Goal: Transaction & Acquisition: Obtain resource

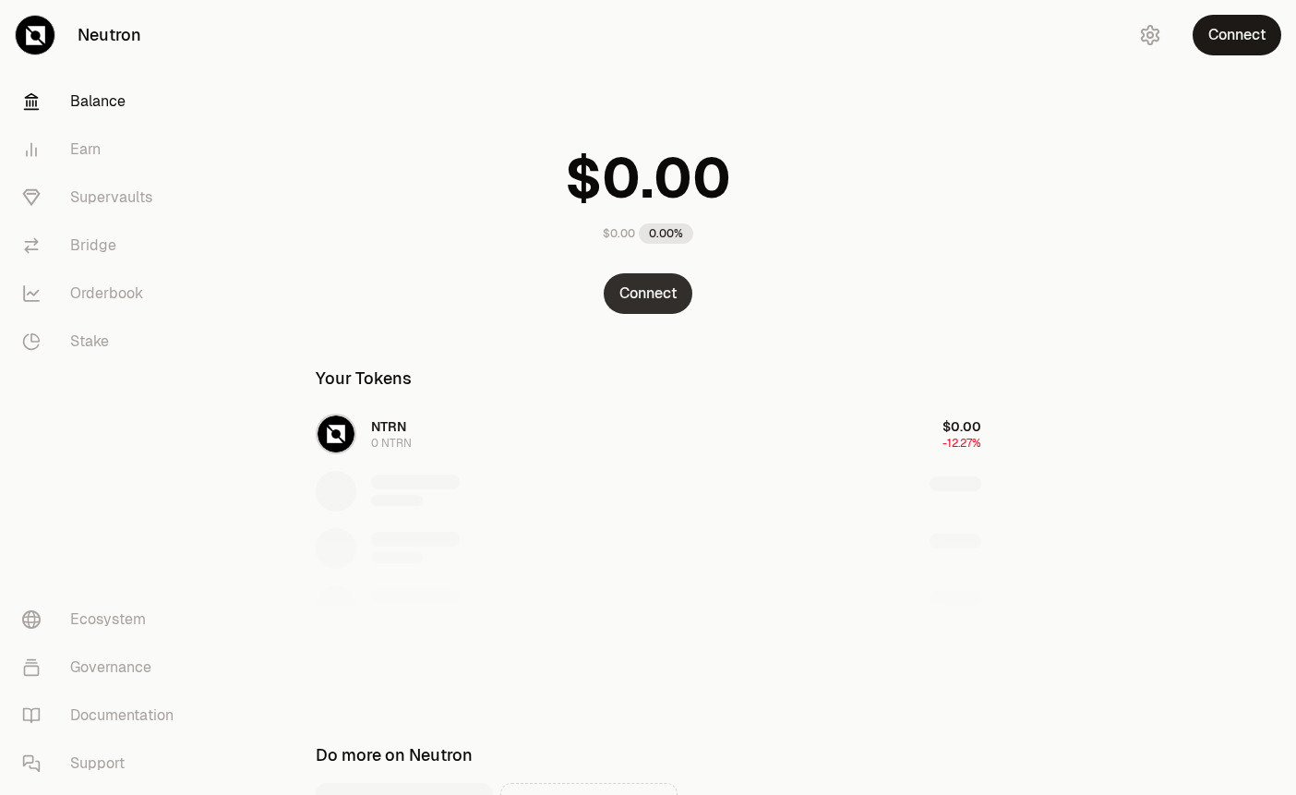
click at [657, 305] on button "Connect" at bounding box center [648, 293] width 89 height 41
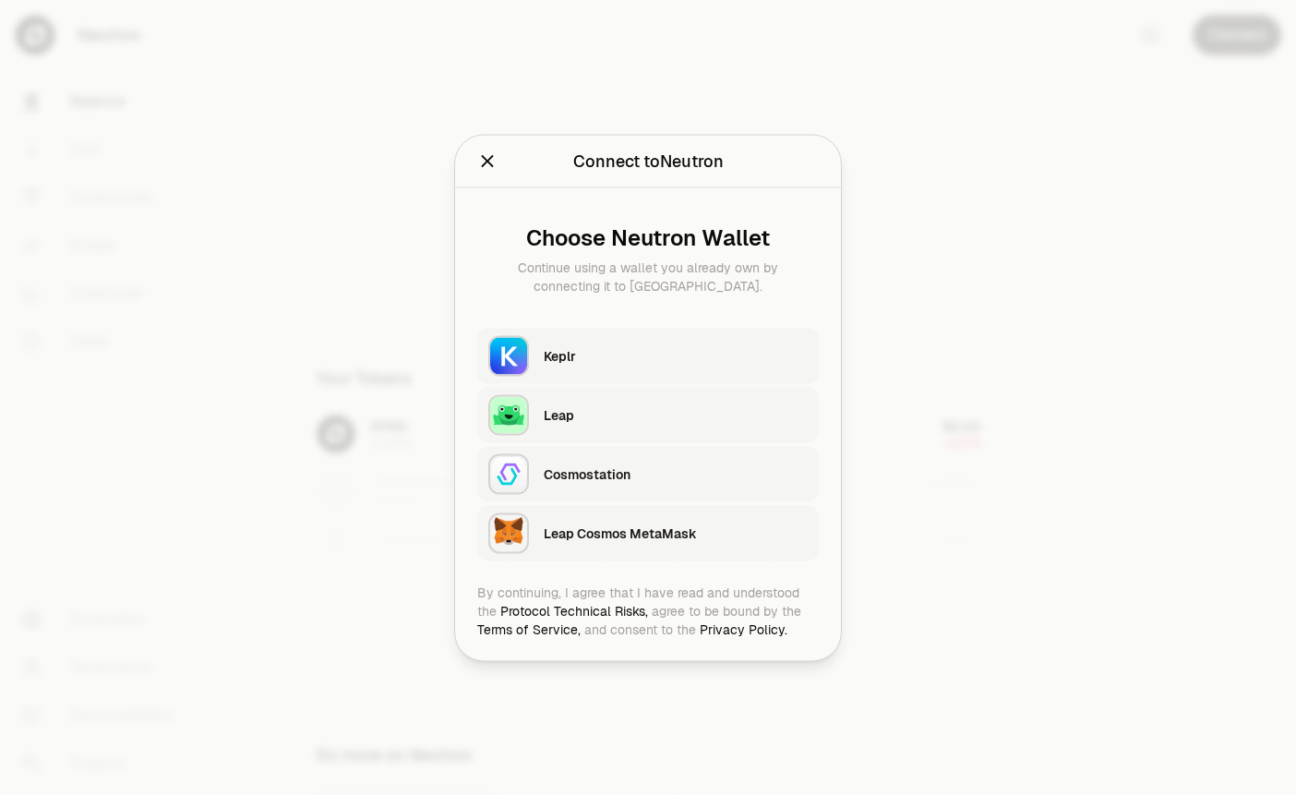
click at [489, 171] on button "Close" at bounding box center [487, 161] width 20 height 26
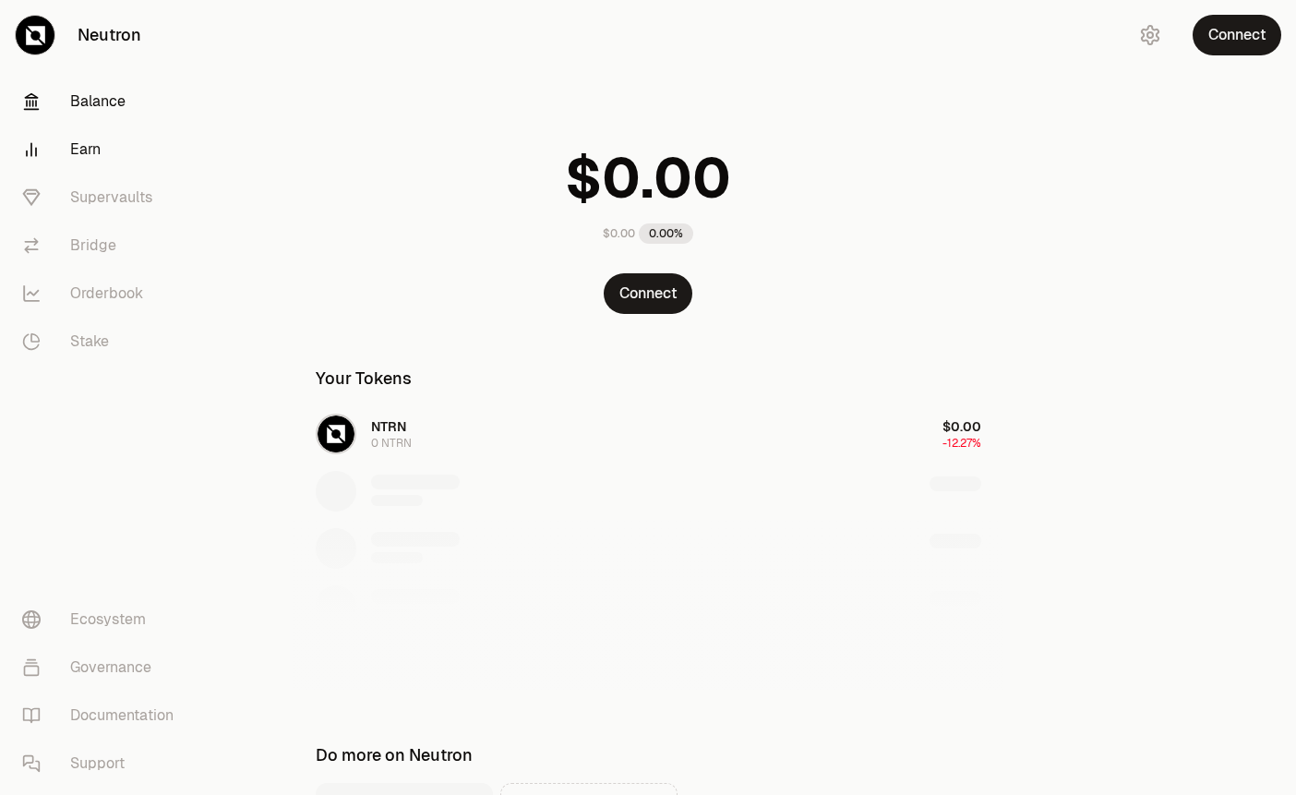
click at [87, 157] on link "Earn" at bounding box center [103, 150] width 192 height 48
click at [85, 150] on link "Earn" at bounding box center [103, 150] width 192 height 48
click at [96, 200] on link "Supervaults" at bounding box center [103, 198] width 192 height 48
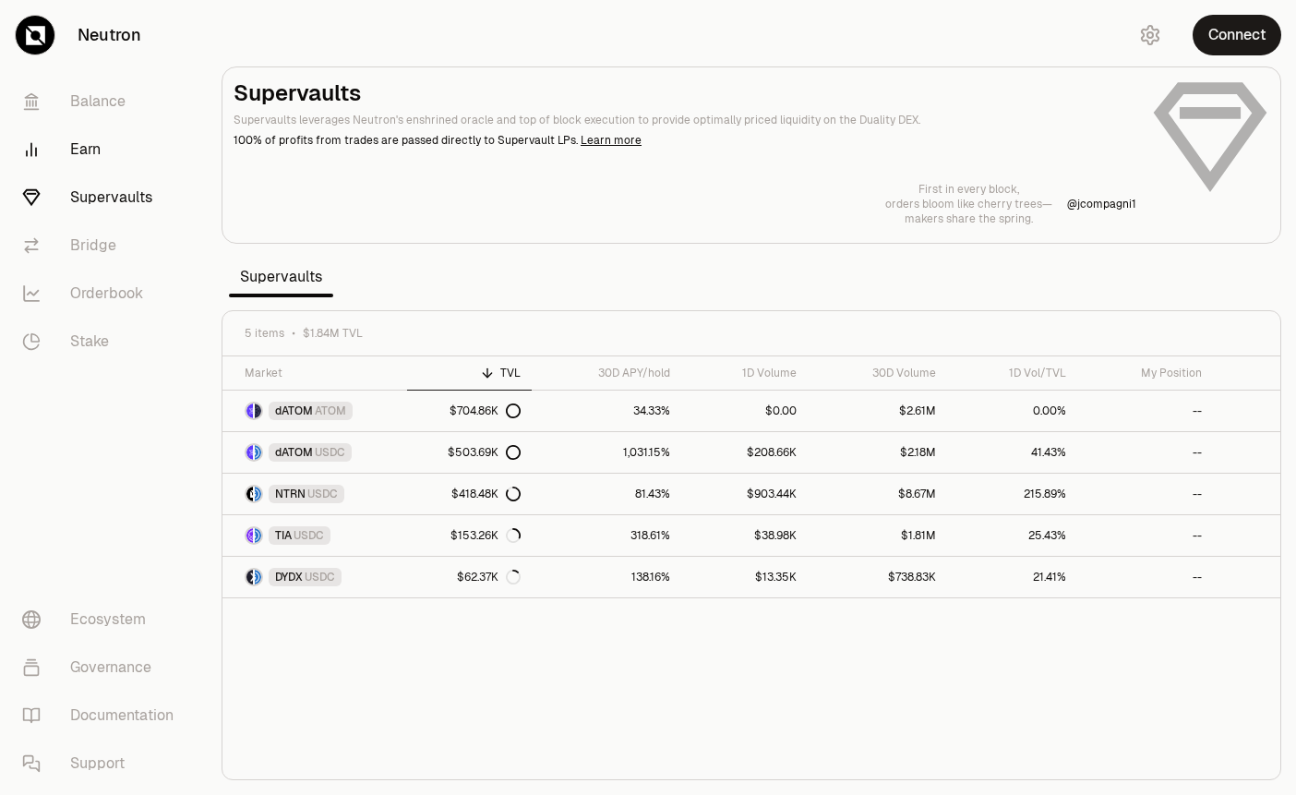
click at [82, 146] on link "Earn" at bounding box center [103, 150] width 192 height 48
click at [101, 108] on link "Balance" at bounding box center [103, 102] width 192 height 48
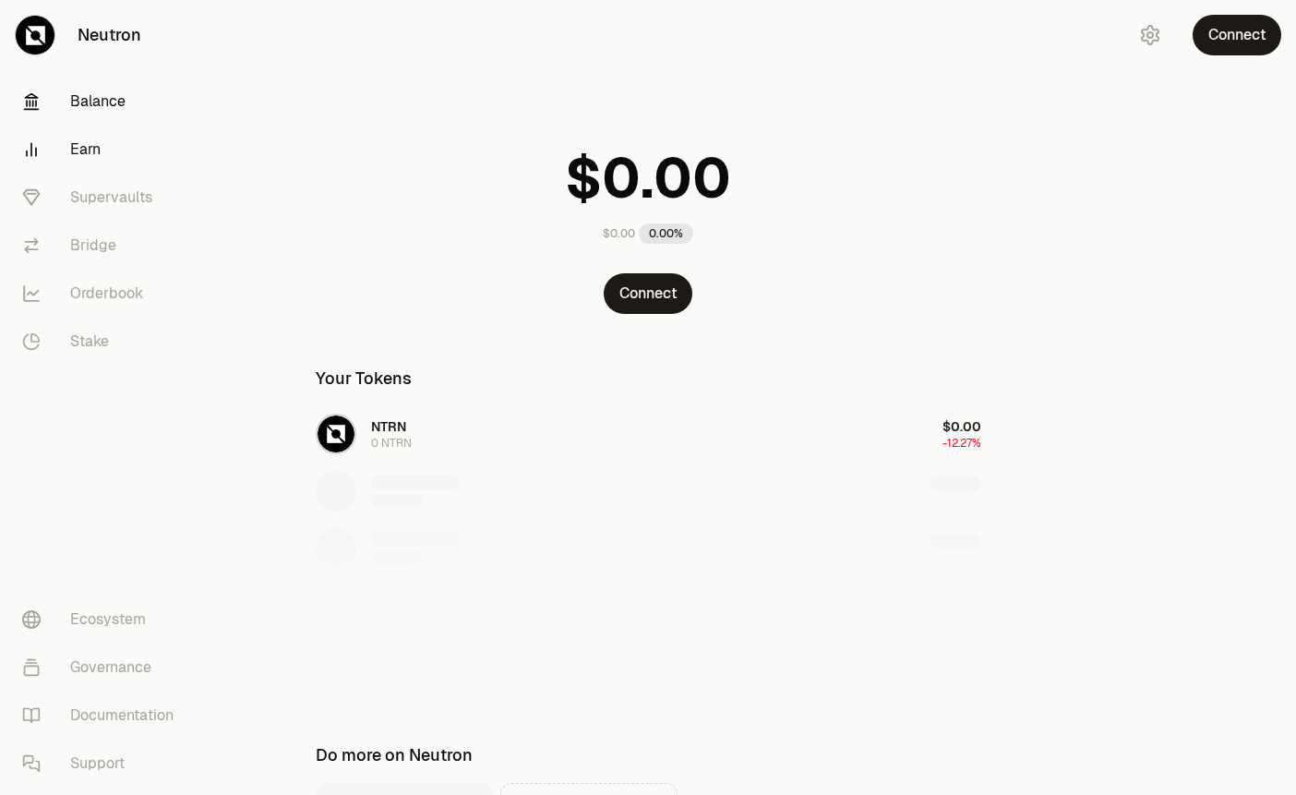
click at [98, 153] on link "Earn" at bounding box center [103, 150] width 192 height 48
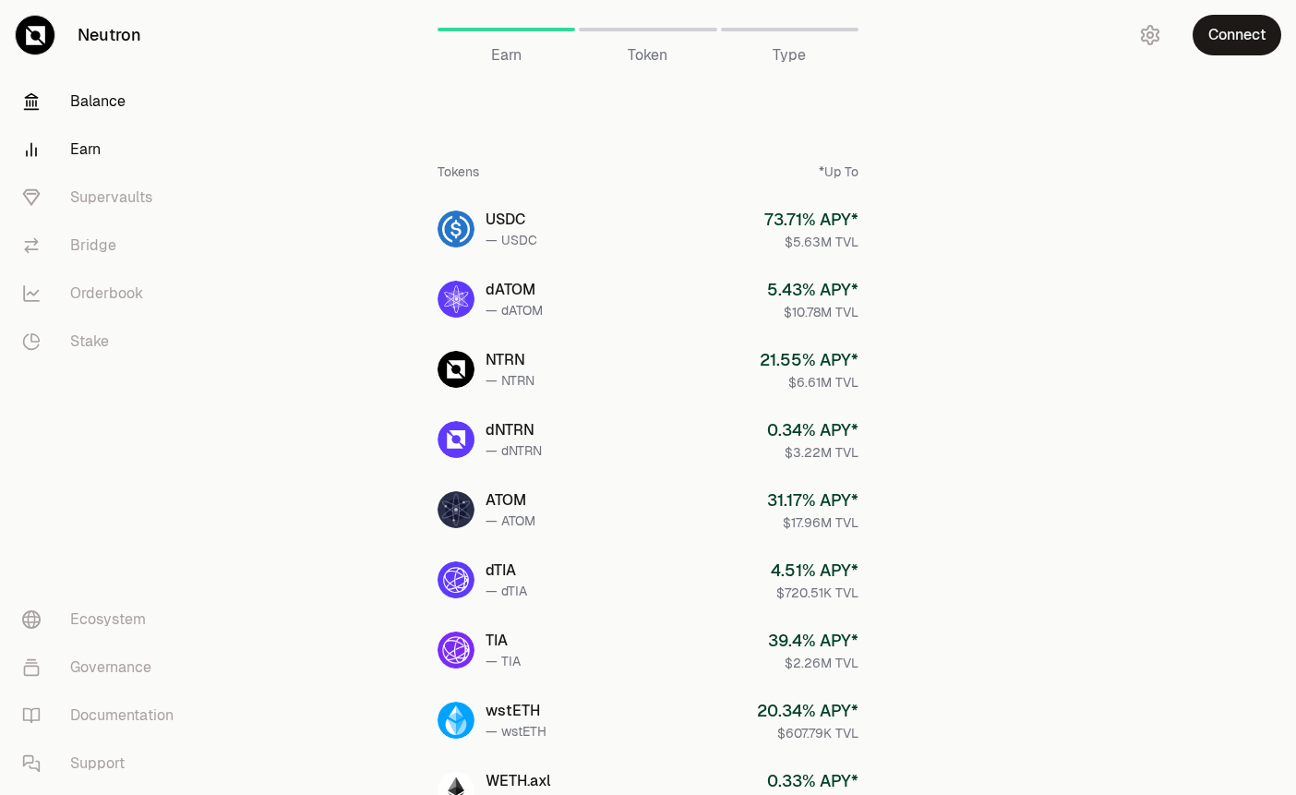
click at [106, 104] on link "Balance" at bounding box center [103, 102] width 192 height 48
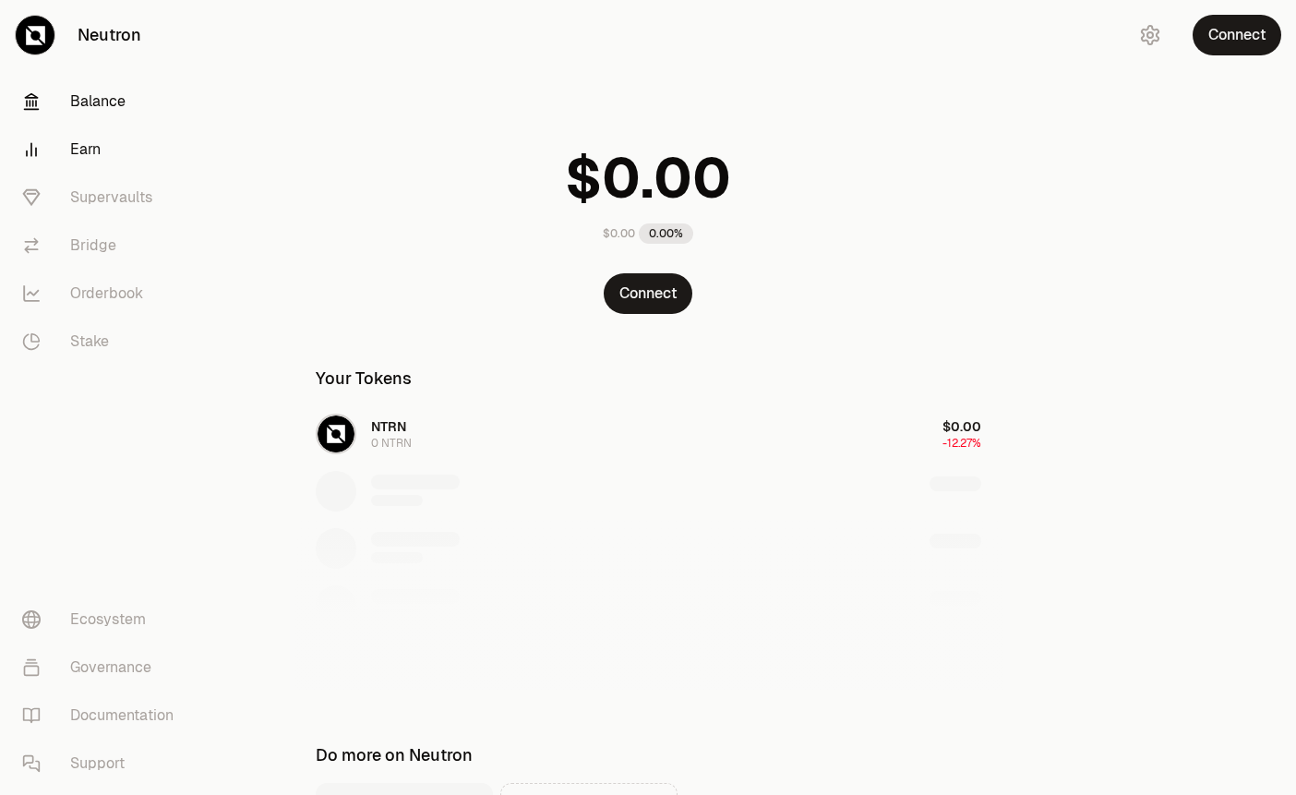
click at [90, 160] on link "Earn" at bounding box center [103, 150] width 192 height 48
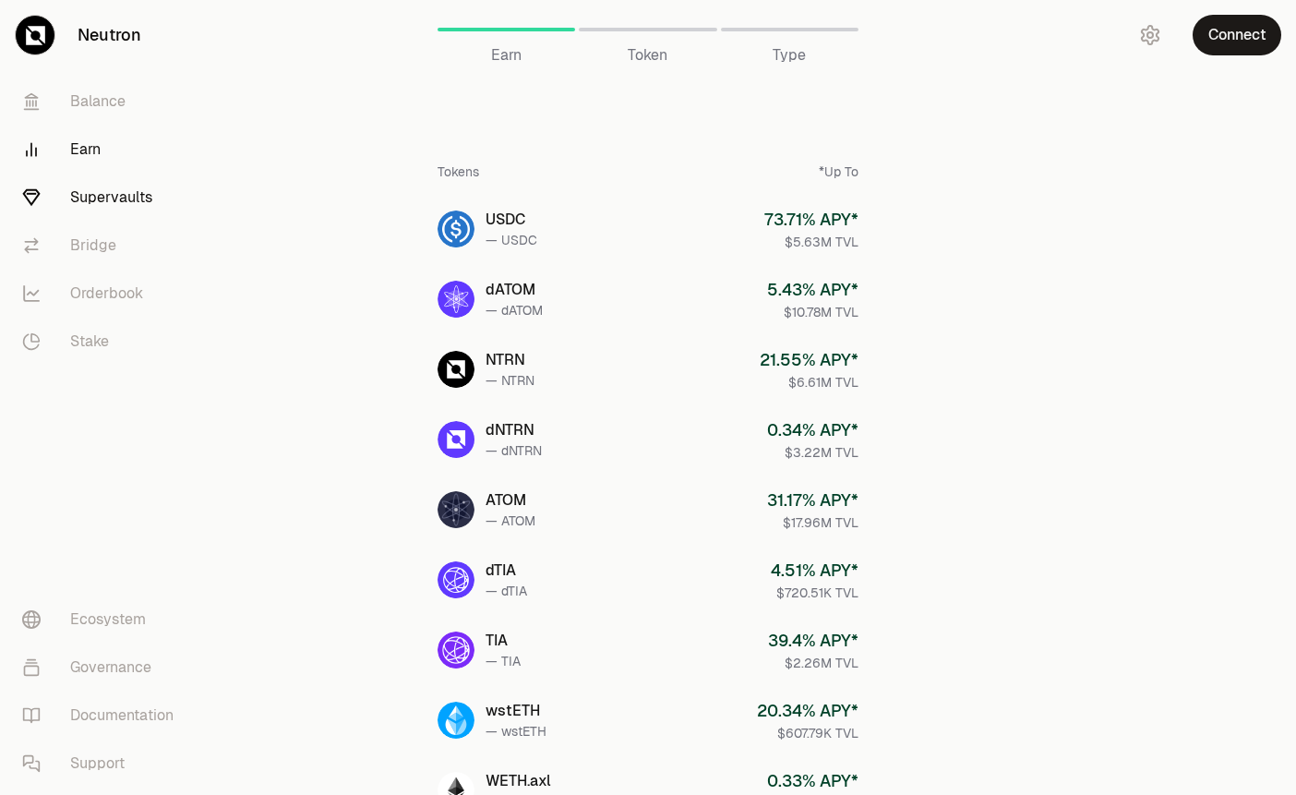
click at [103, 195] on link "Supervaults" at bounding box center [103, 198] width 192 height 48
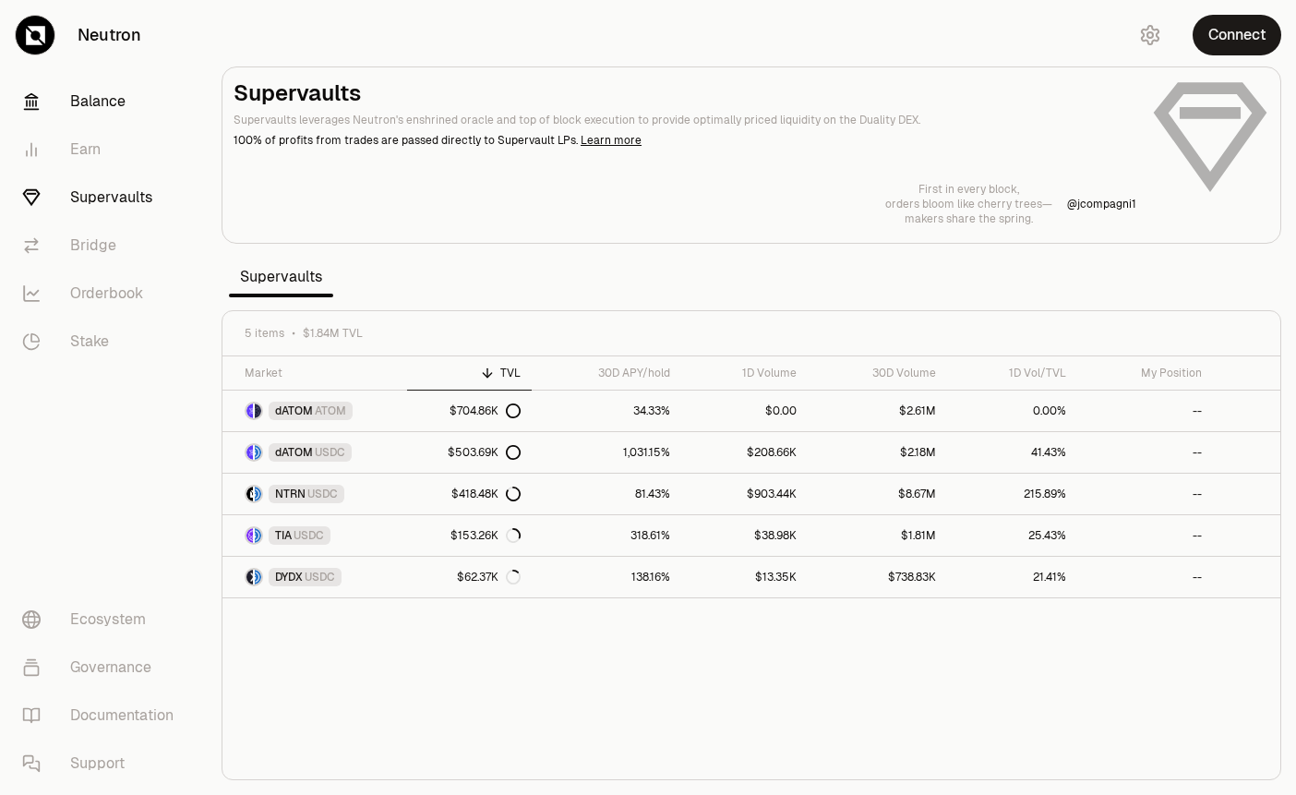
click at [98, 104] on link "Balance" at bounding box center [103, 102] width 192 height 48
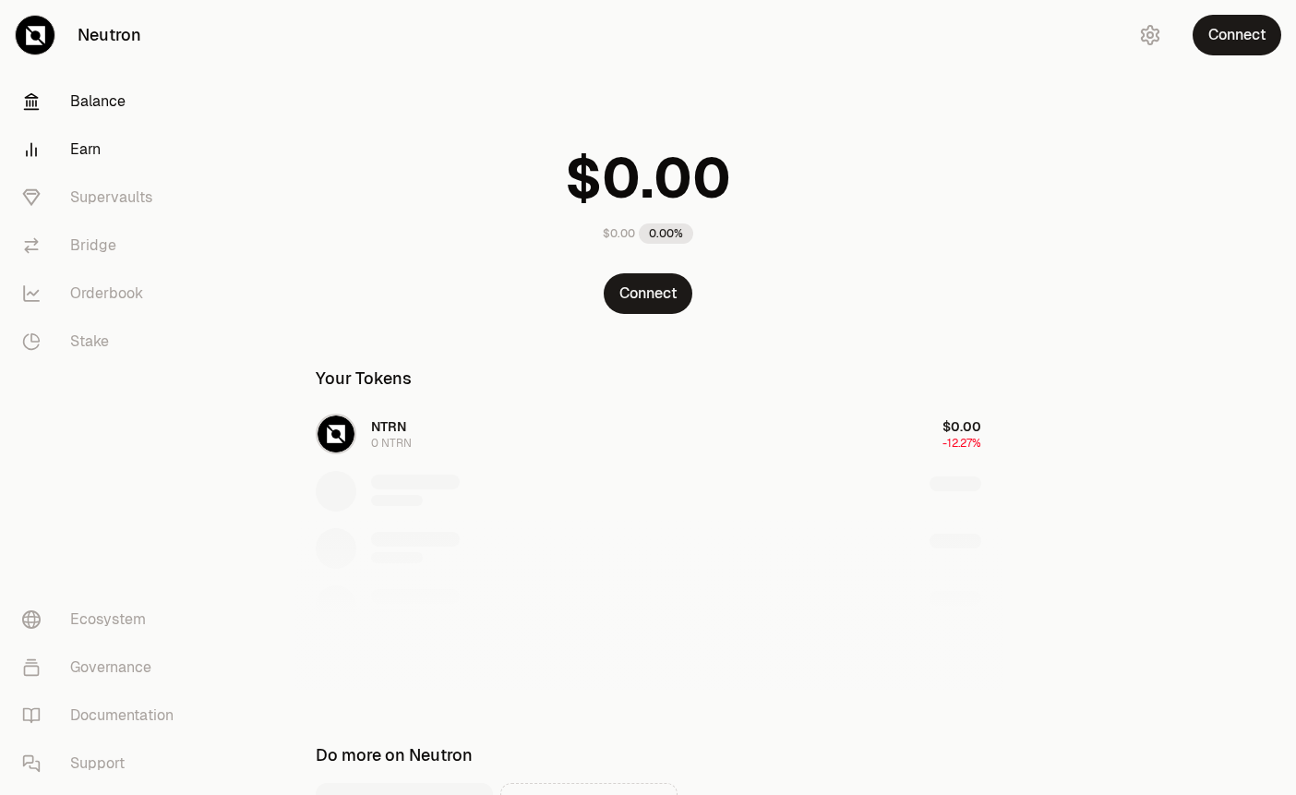
click at [90, 146] on link "Earn" at bounding box center [103, 150] width 192 height 48
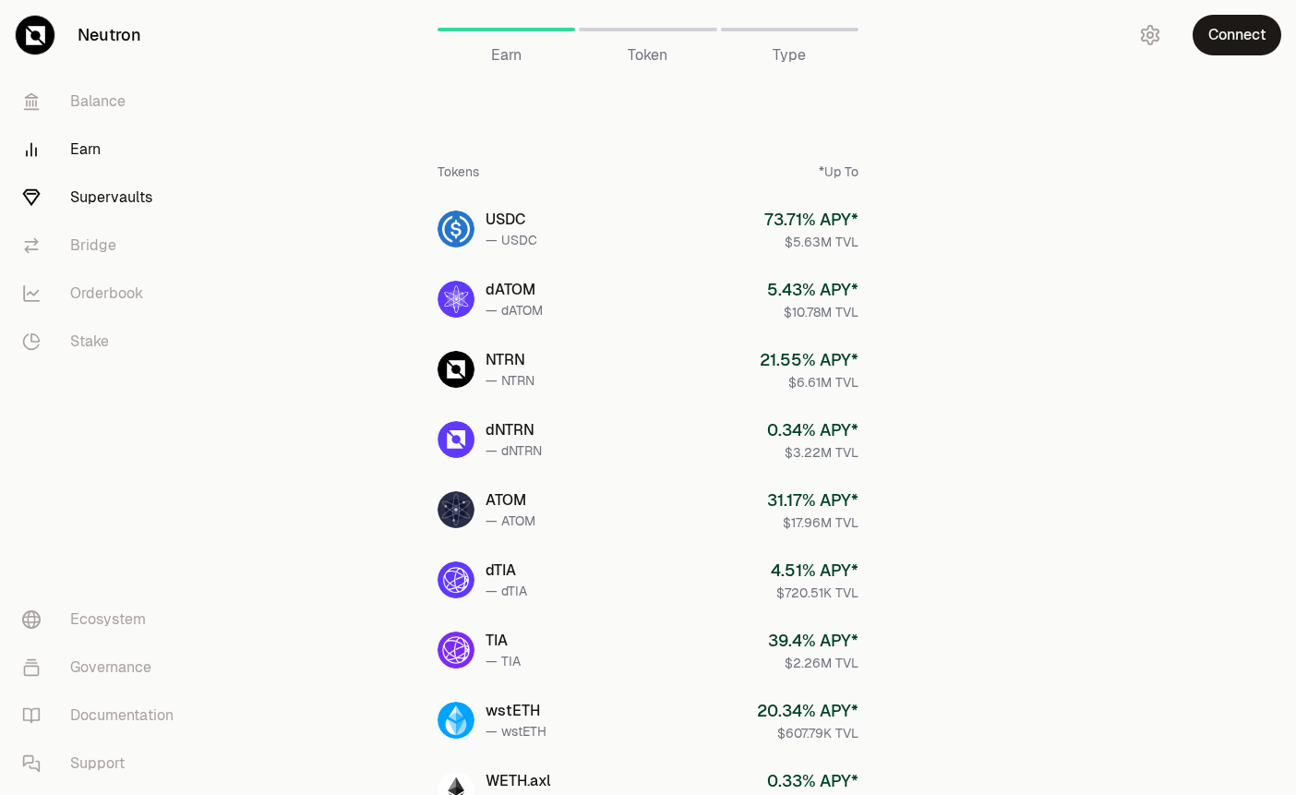
click at [104, 191] on link "Supervaults" at bounding box center [103, 198] width 192 height 48
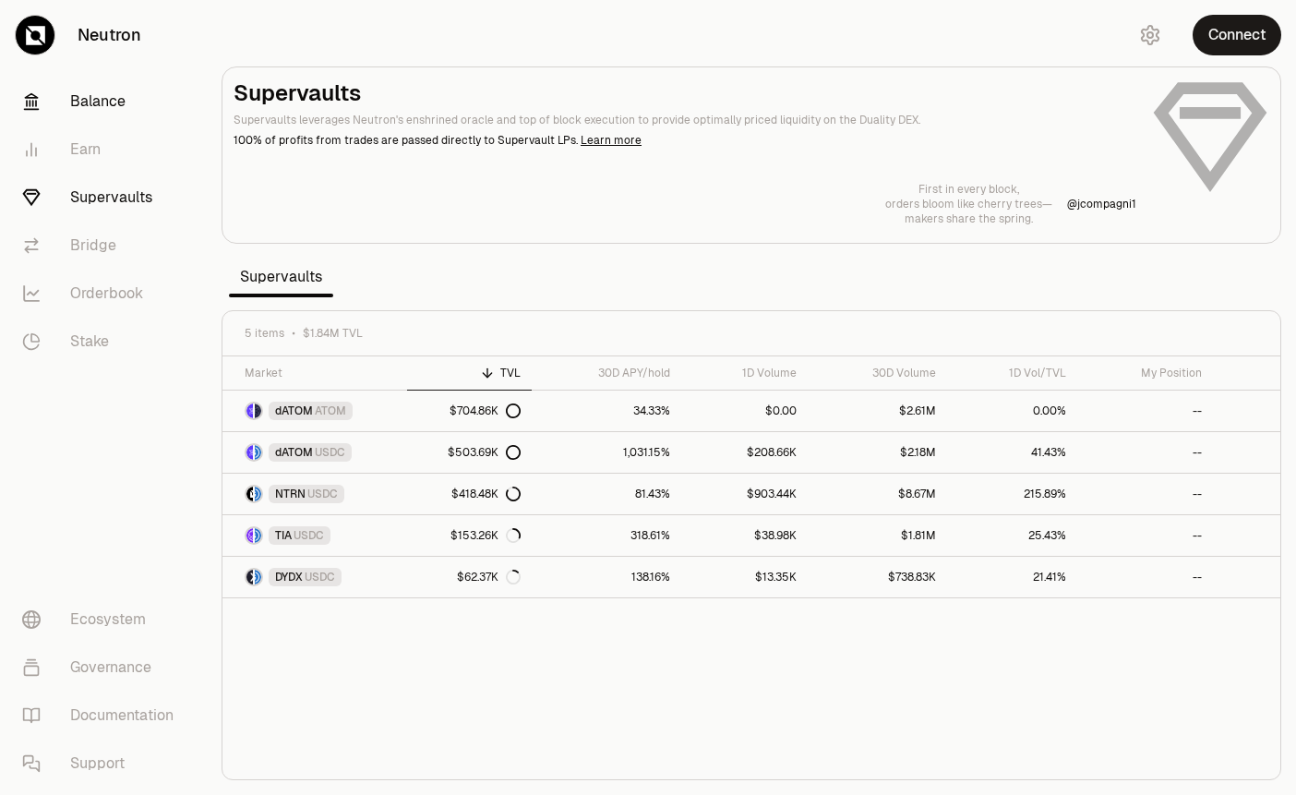
click at [98, 102] on link "Balance" at bounding box center [103, 102] width 192 height 48
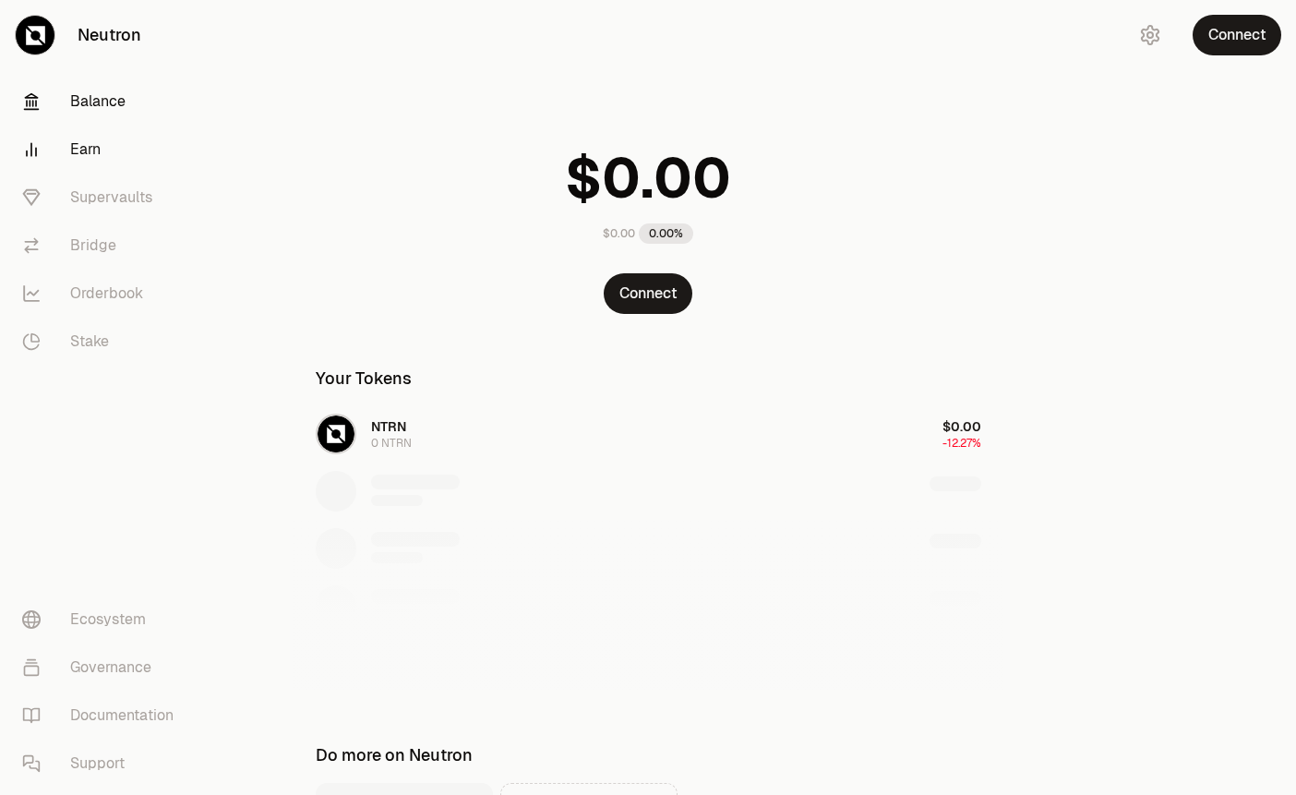
click at [90, 145] on link "Earn" at bounding box center [103, 150] width 192 height 48
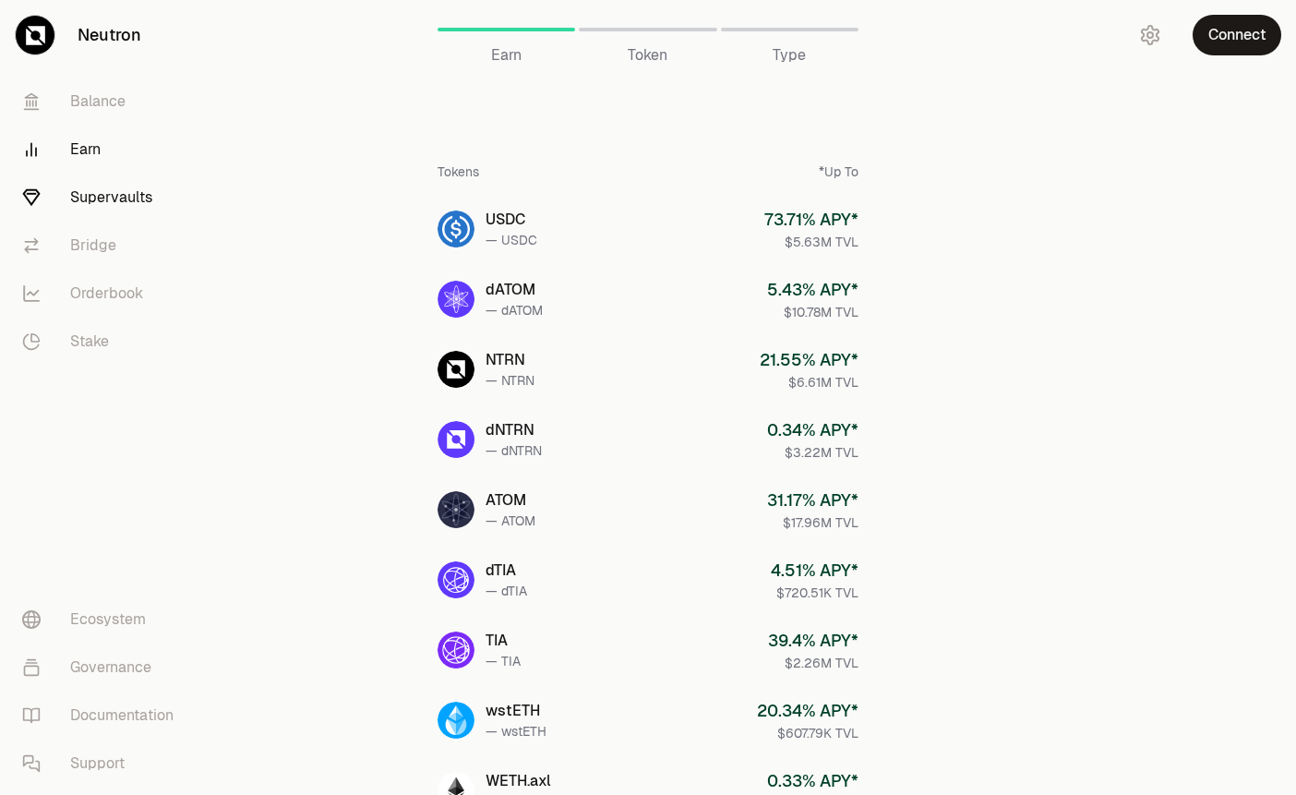
click at [106, 201] on link "Supervaults" at bounding box center [103, 198] width 192 height 48
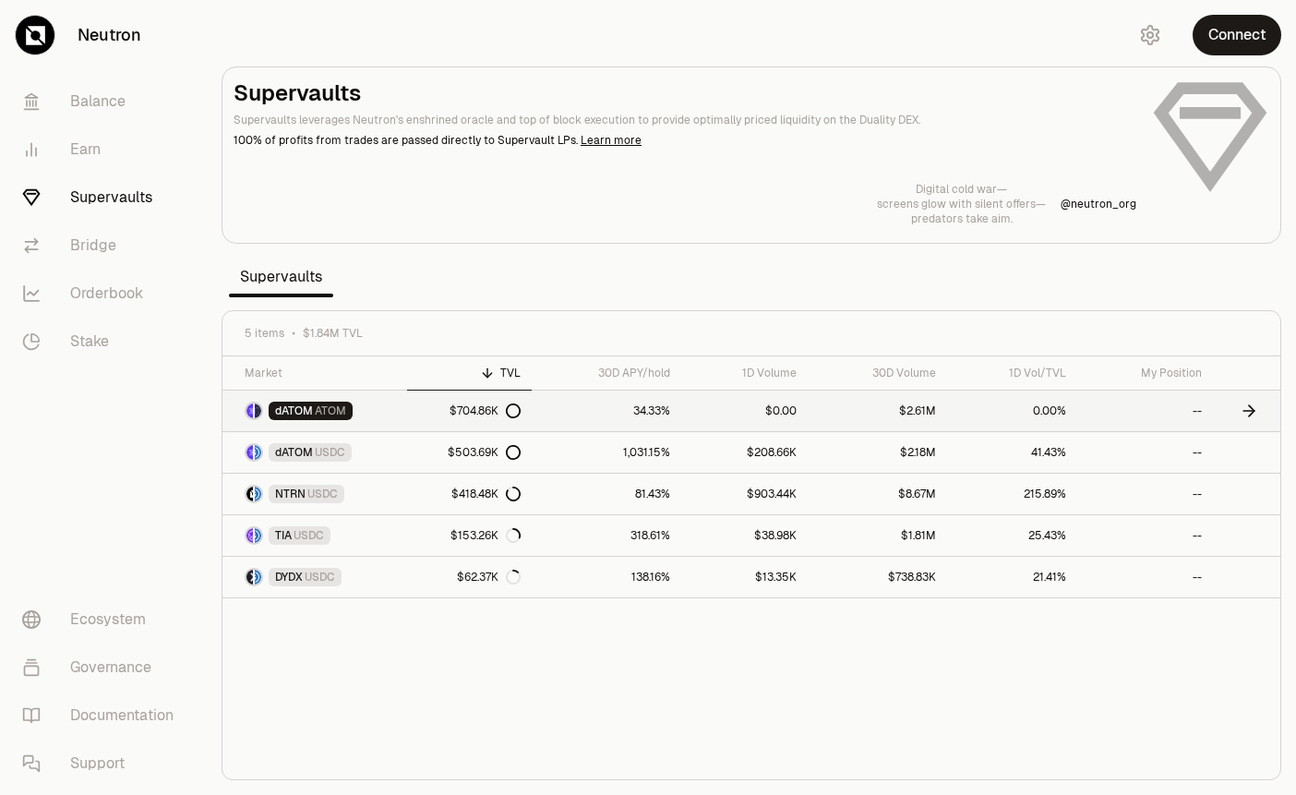
click at [708, 405] on link "$0.00" at bounding box center [744, 410] width 126 height 41
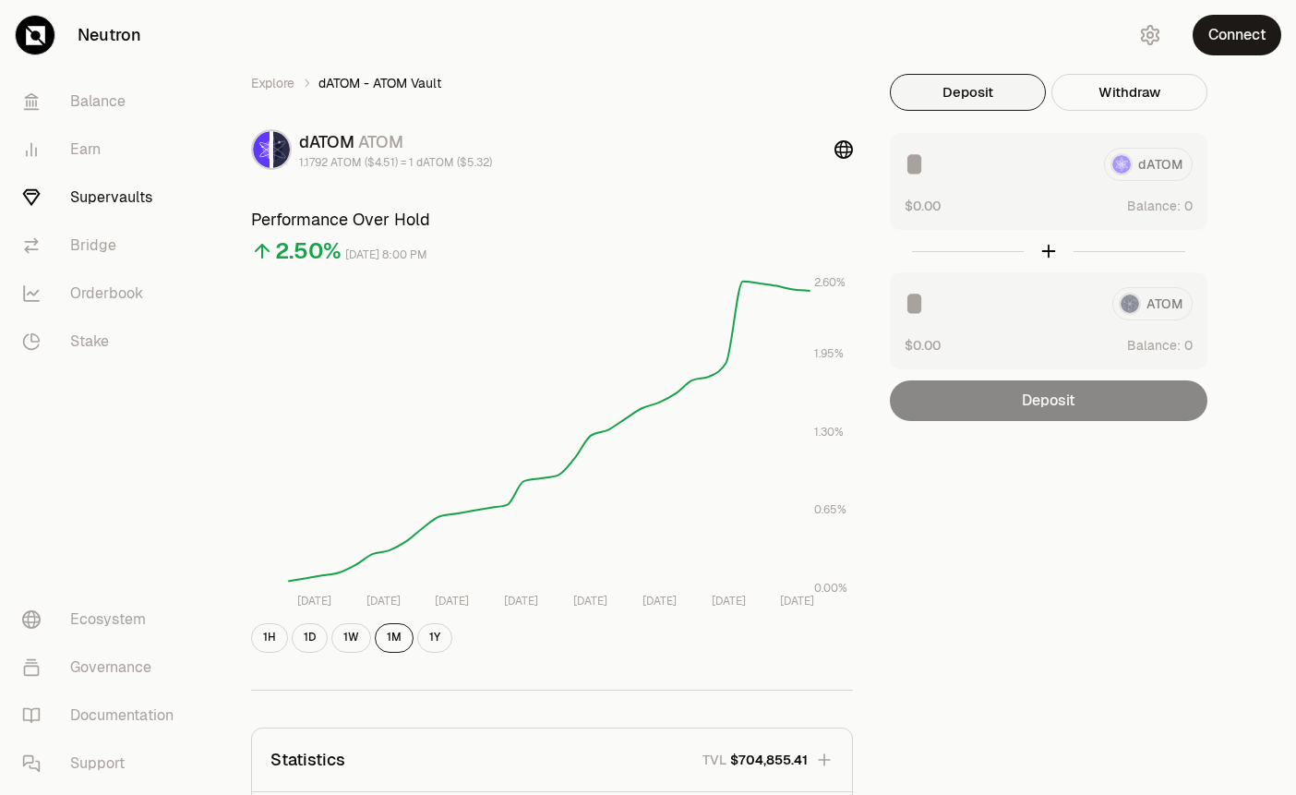
click at [1006, 399] on div "Deposit" at bounding box center [1049, 400] width 318 height 41
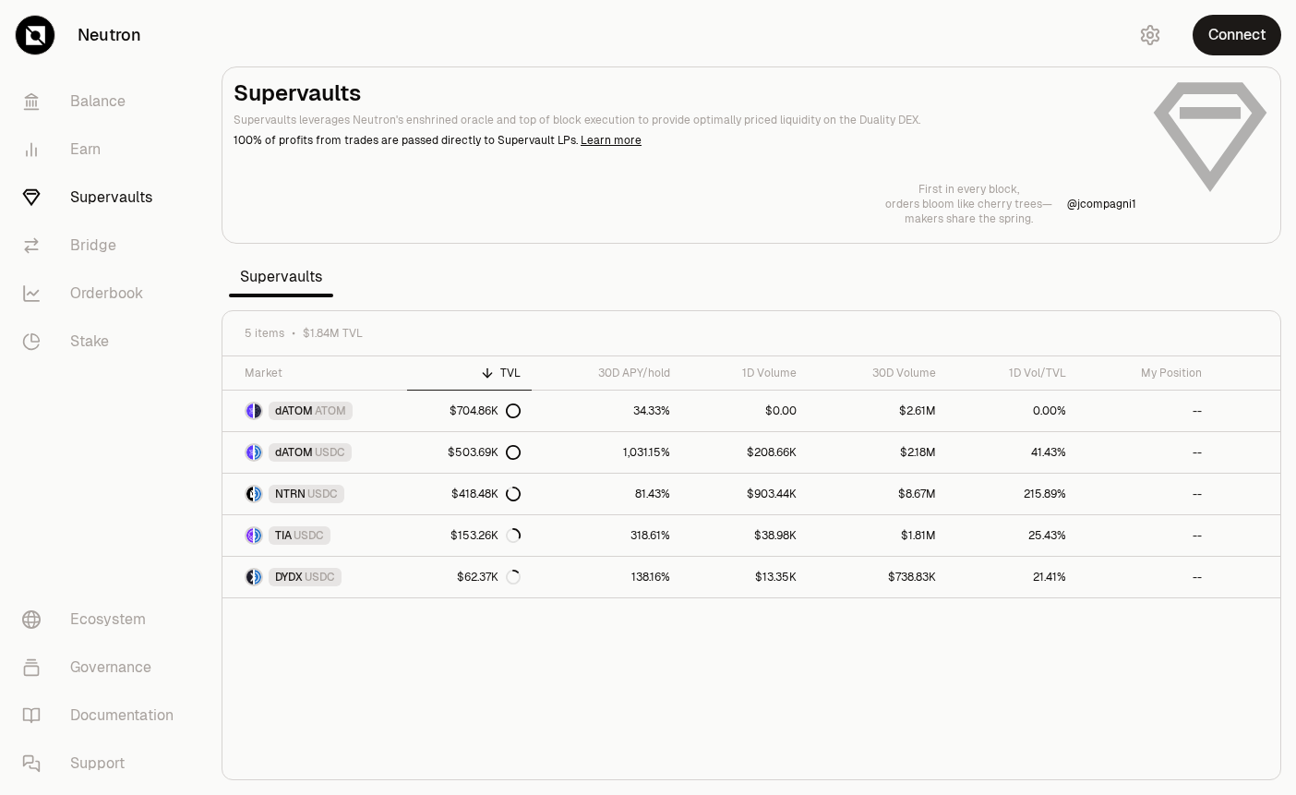
click at [749, 243] on main "Supervaults Supervaults leverages Neutron's enshrined oracle and top of block e…" at bounding box center [752, 154] width 1060 height 177
click at [726, 397] on link "$0.00" at bounding box center [744, 410] width 126 height 41
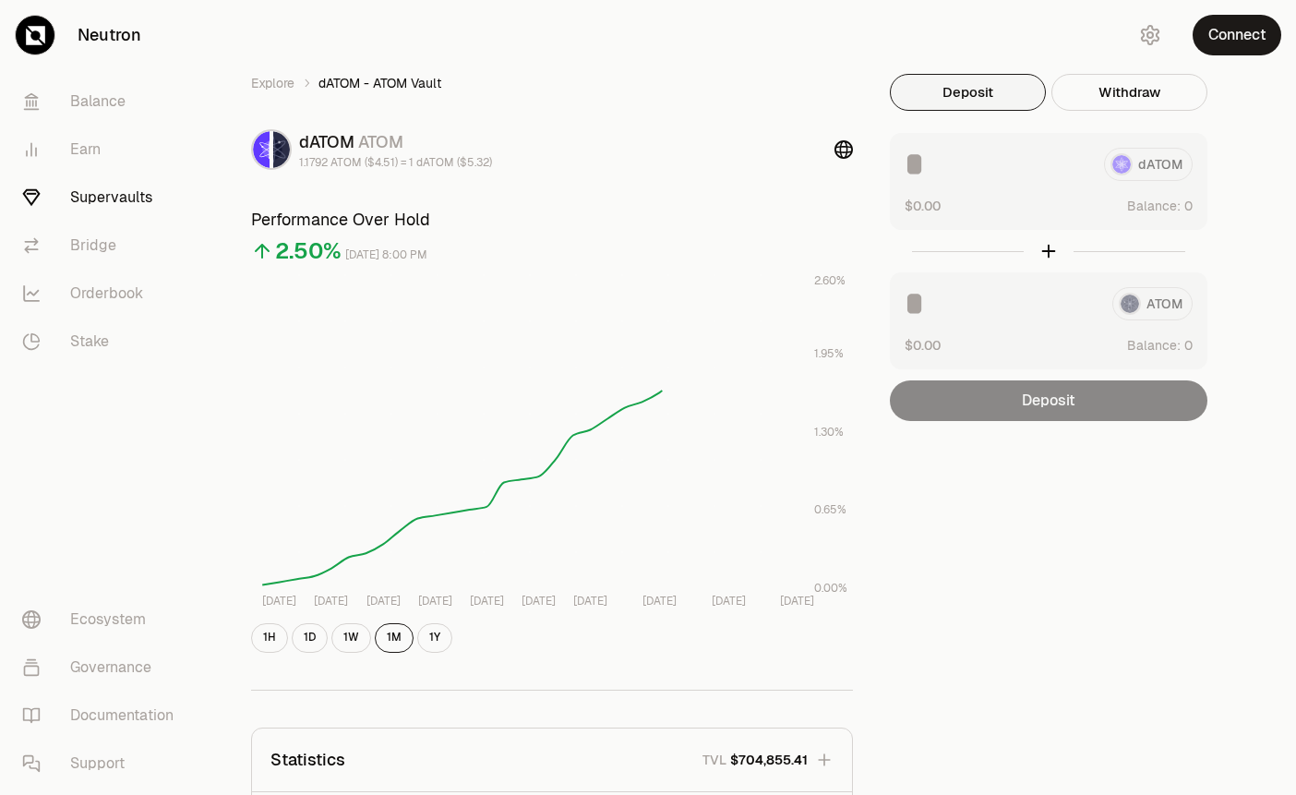
click at [1070, 410] on div "Deposit" at bounding box center [1049, 400] width 318 height 41
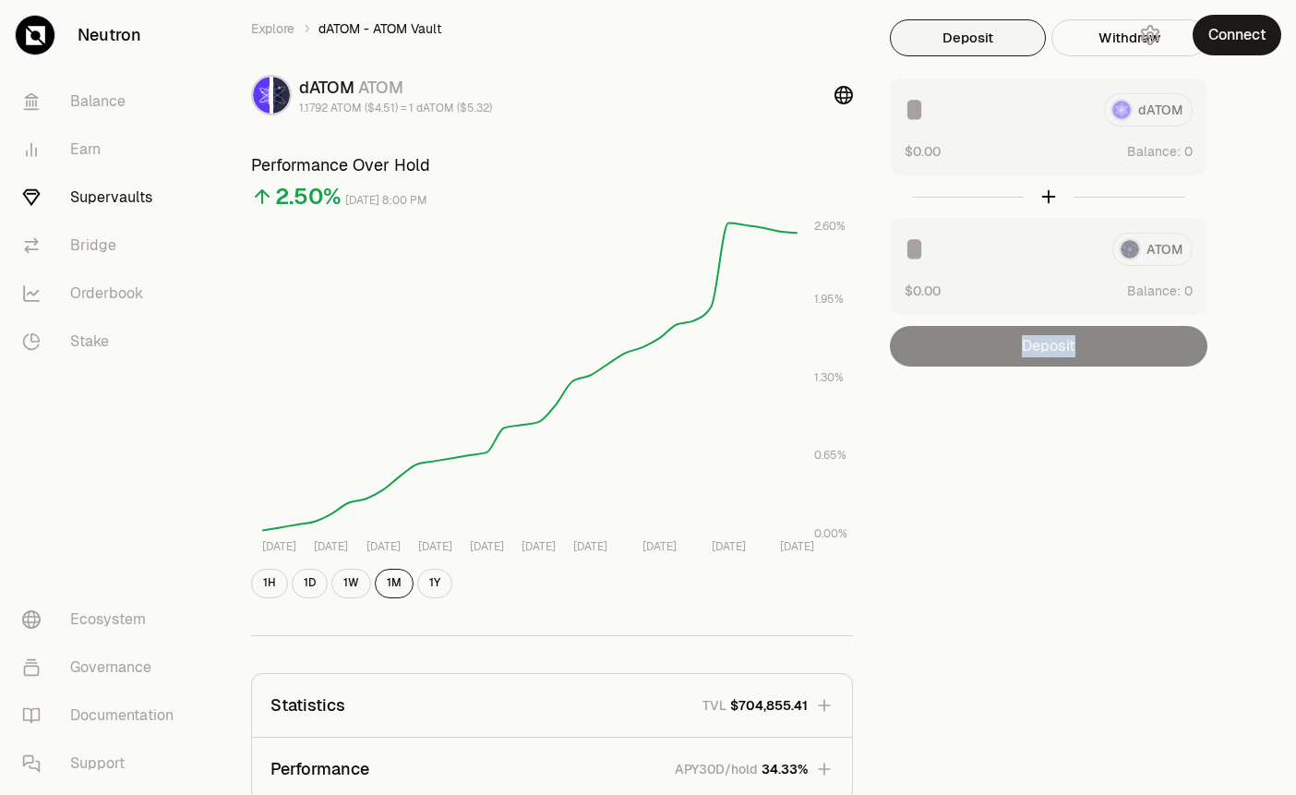
scroll to position [53, 0]
click at [1052, 335] on div "Deposit" at bounding box center [1049, 348] width 318 height 41
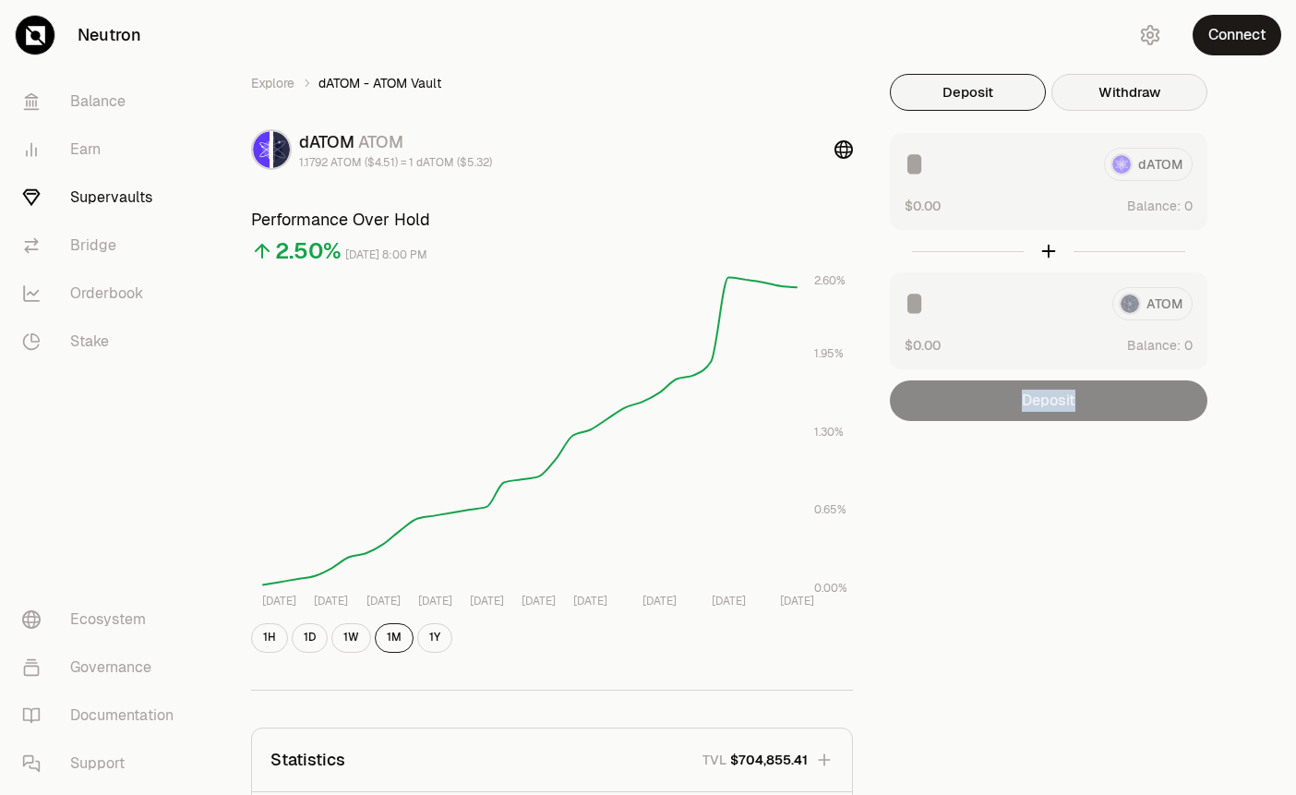
click at [1162, 102] on button "Withdraw" at bounding box center [1129, 92] width 156 height 37
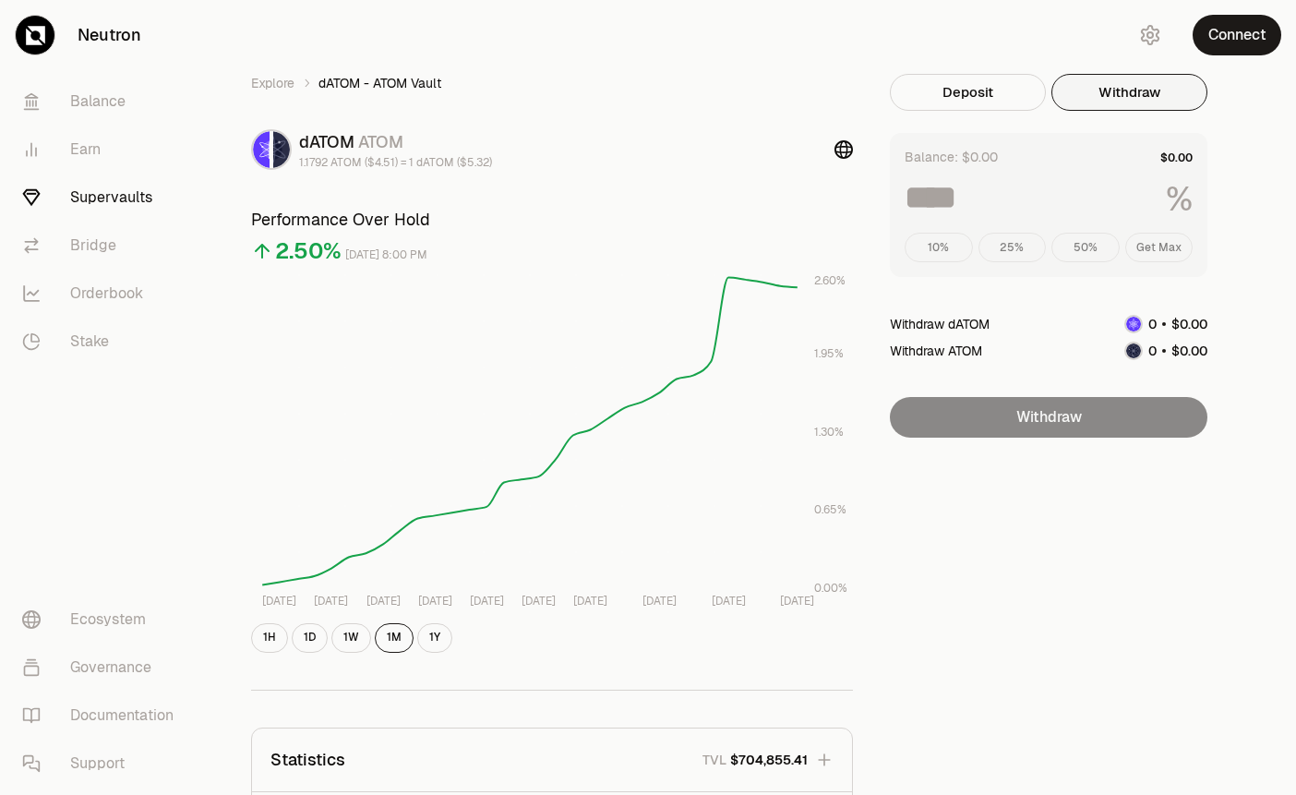
click at [996, 265] on div "Balance: $0.00 % 10% 25% 50% Get Max" at bounding box center [1049, 205] width 318 height 144
click at [1027, 436] on div "Withdraw" at bounding box center [1049, 417] width 318 height 41
click at [986, 98] on button "Deposit" at bounding box center [968, 92] width 156 height 37
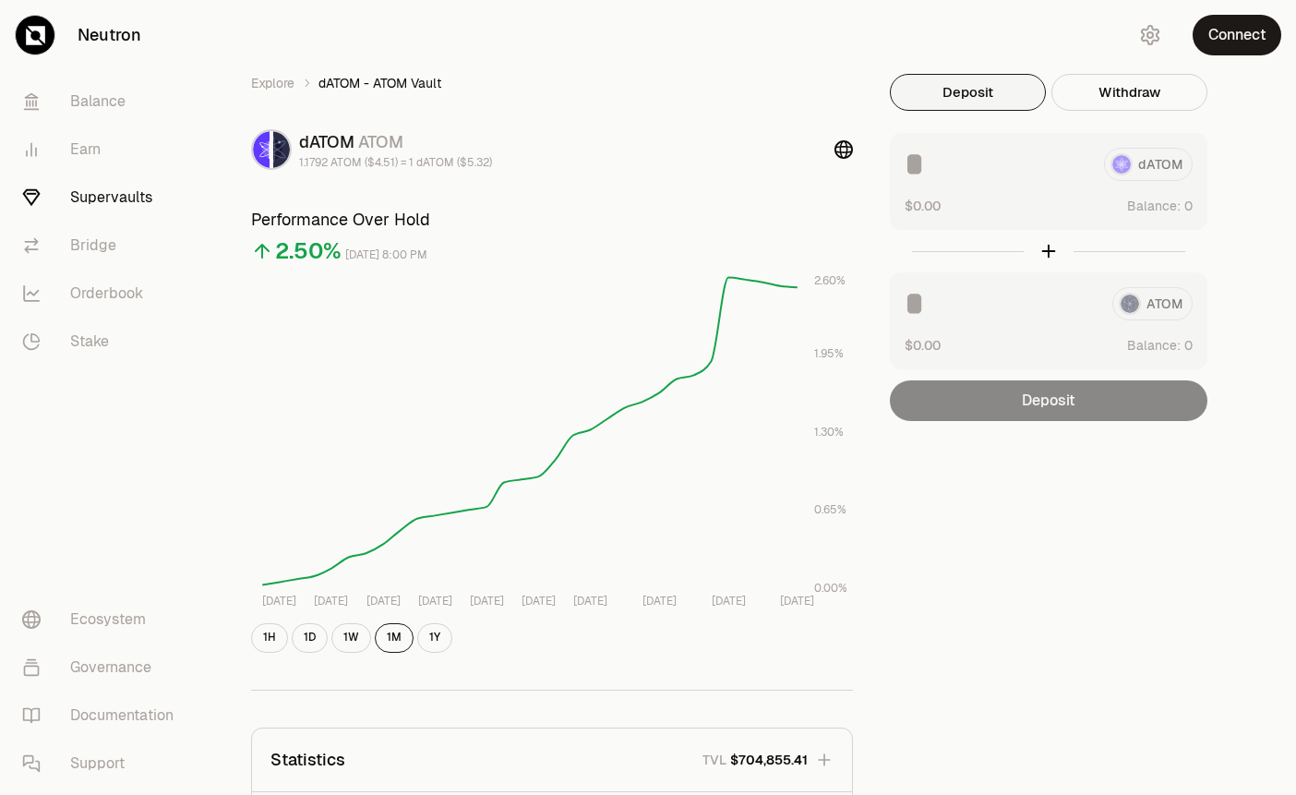
click at [1020, 401] on div "Deposit" at bounding box center [1049, 400] width 318 height 41
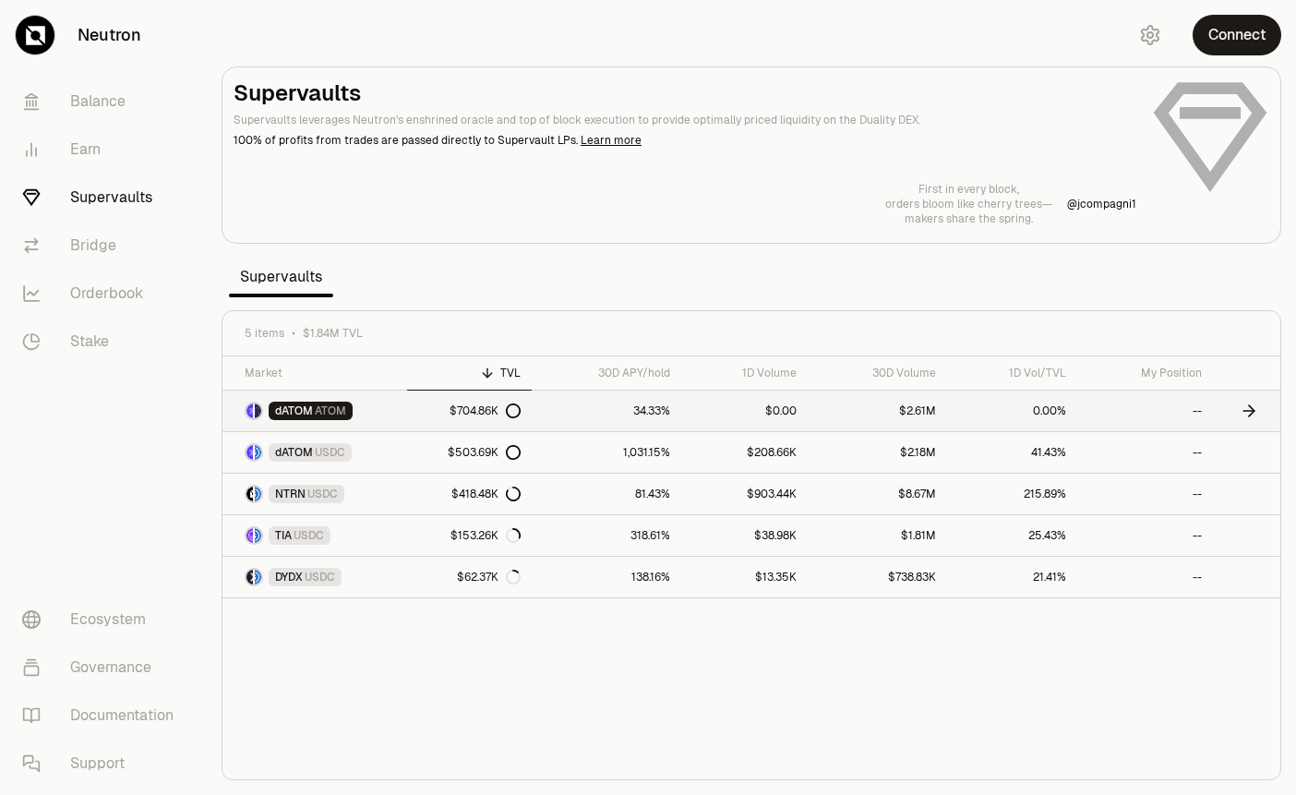
click at [366, 422] on link "dATOM ATOM" at bounding box center [314, 410] width 185 height 41
click at [327, 498] on span "USDC" at bounding box center [322, 493] width 30 height 15
click at [367, 498] on link "NTRN USDC" at bounding box center [314, 493] width 185 height 41
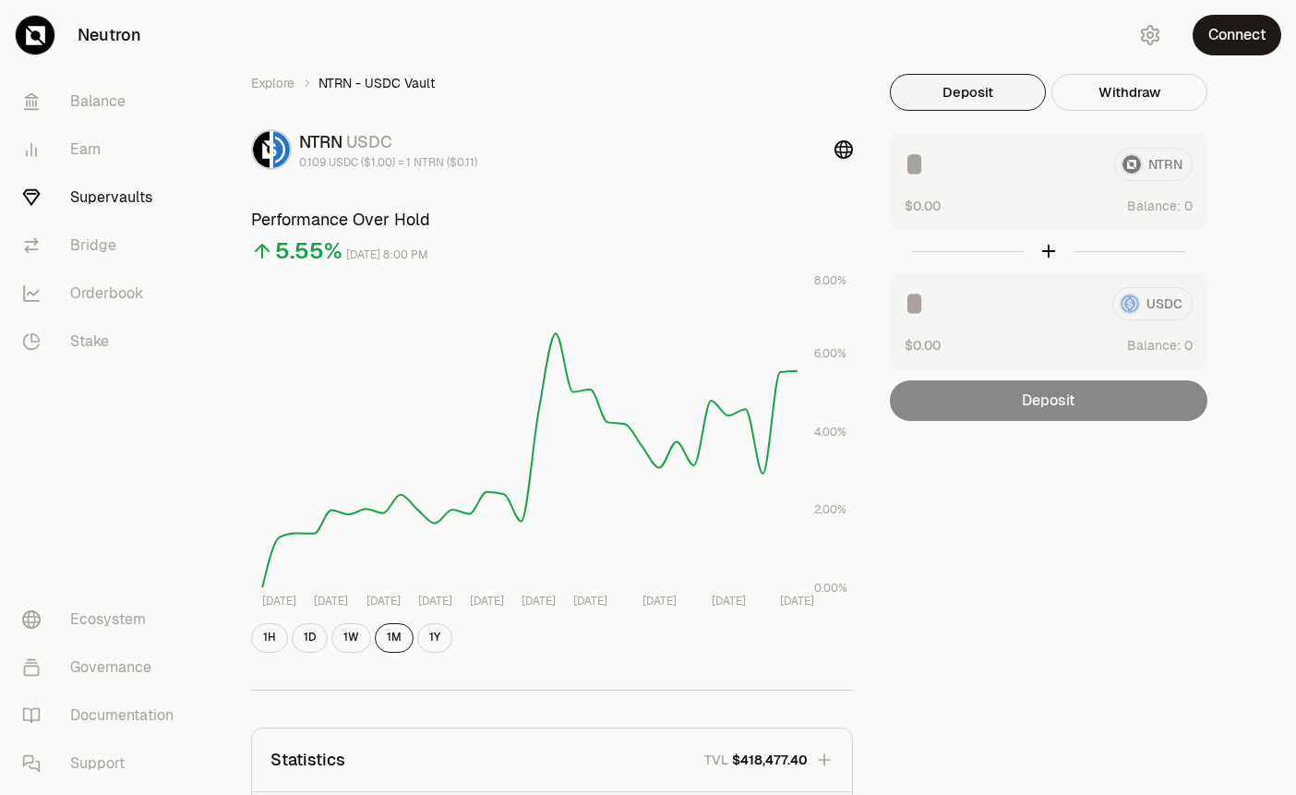
click at [1039, 396] on div "Deposit" at bounding box center [1049, 400] width 318 height 41
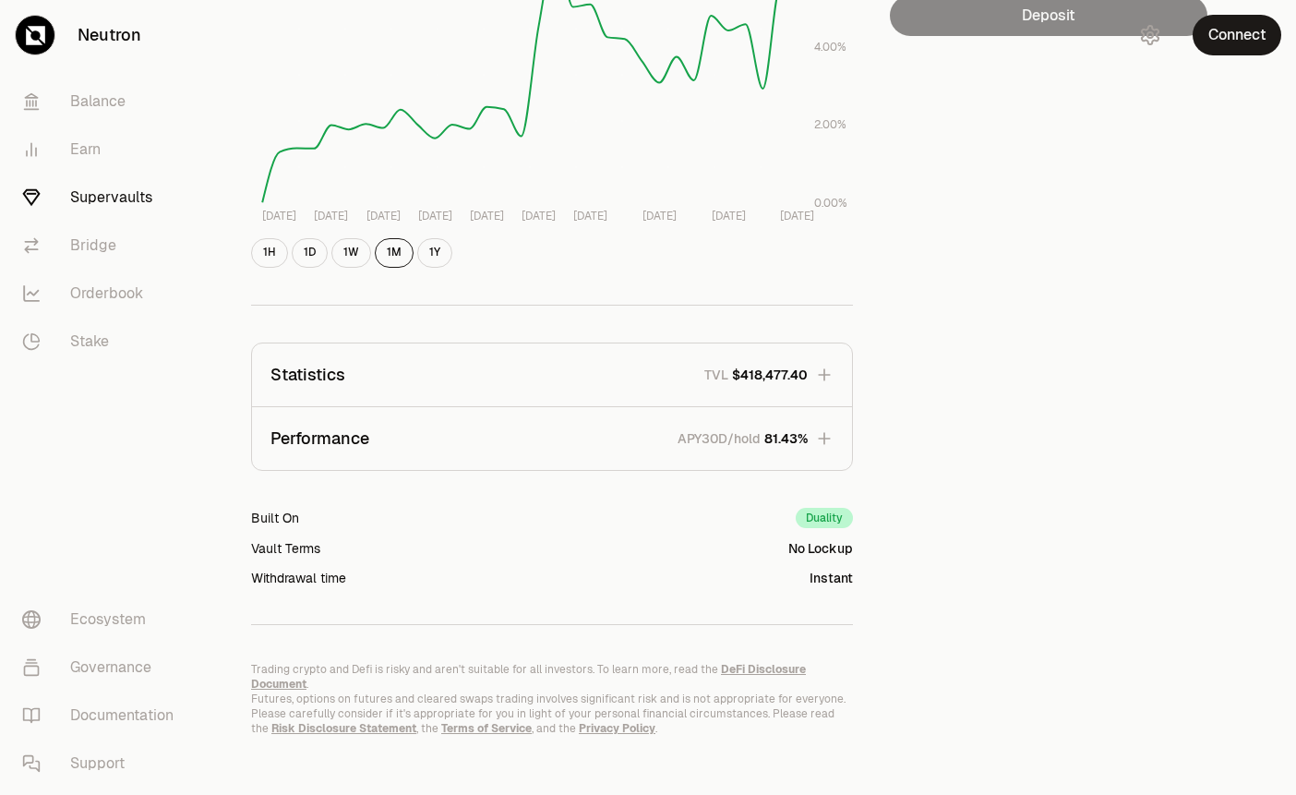
click at [821, 378] on icon "button" at bounding box center [824, 374] width 18 height 18
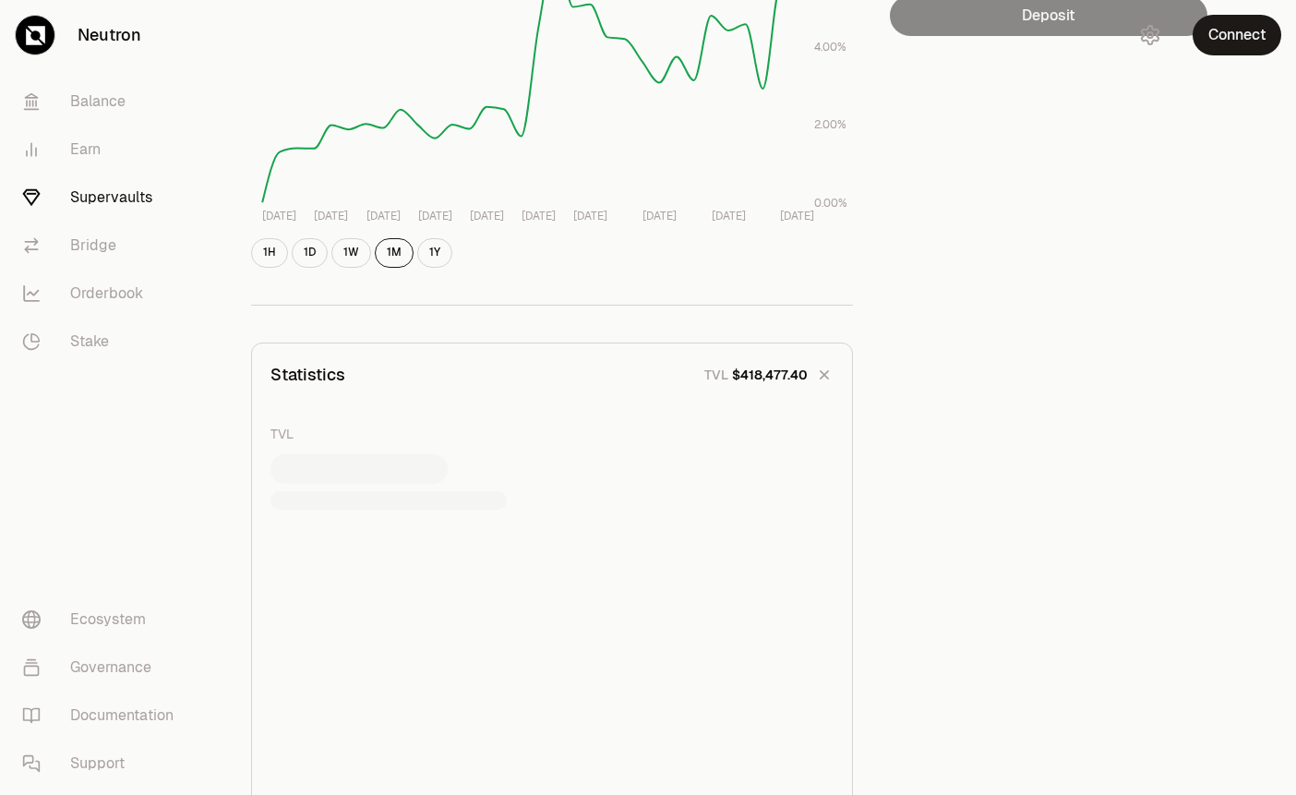
click at [821, 378] on icon "button" at bounding box center [824, 375] width 26 height 26
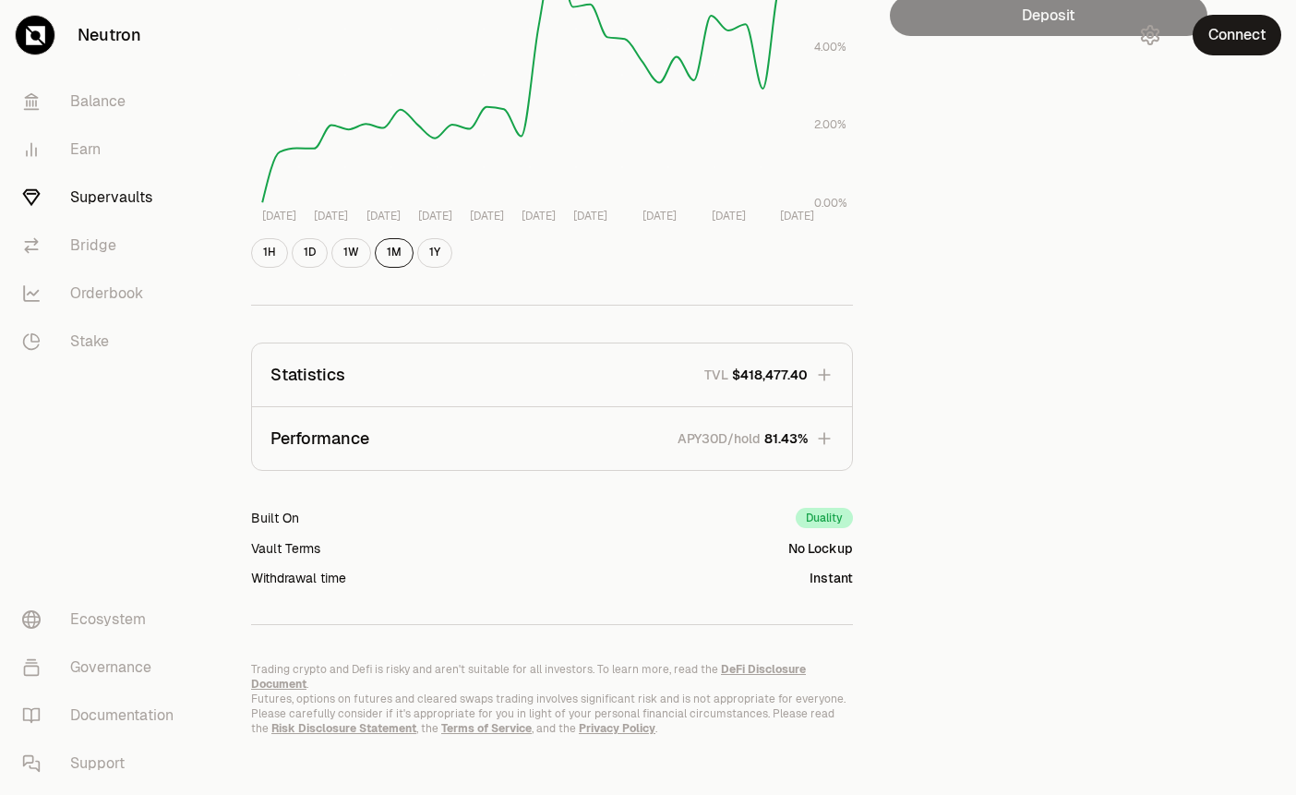
click at [827, 446] on icon "button" at bounding box center [824, 438] width 18 height 18
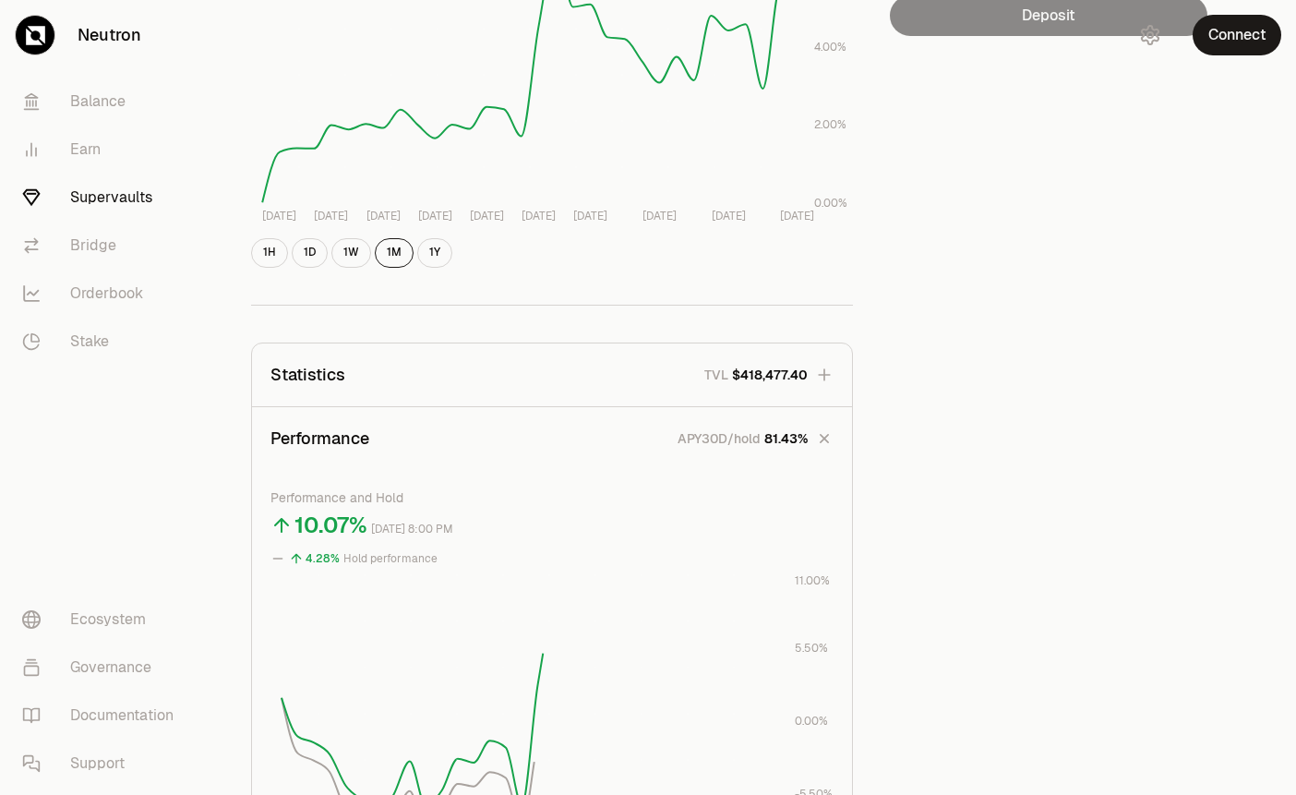
click at [827, 446] on icon "button" at bounding box center [824, 438] width 26 height 26
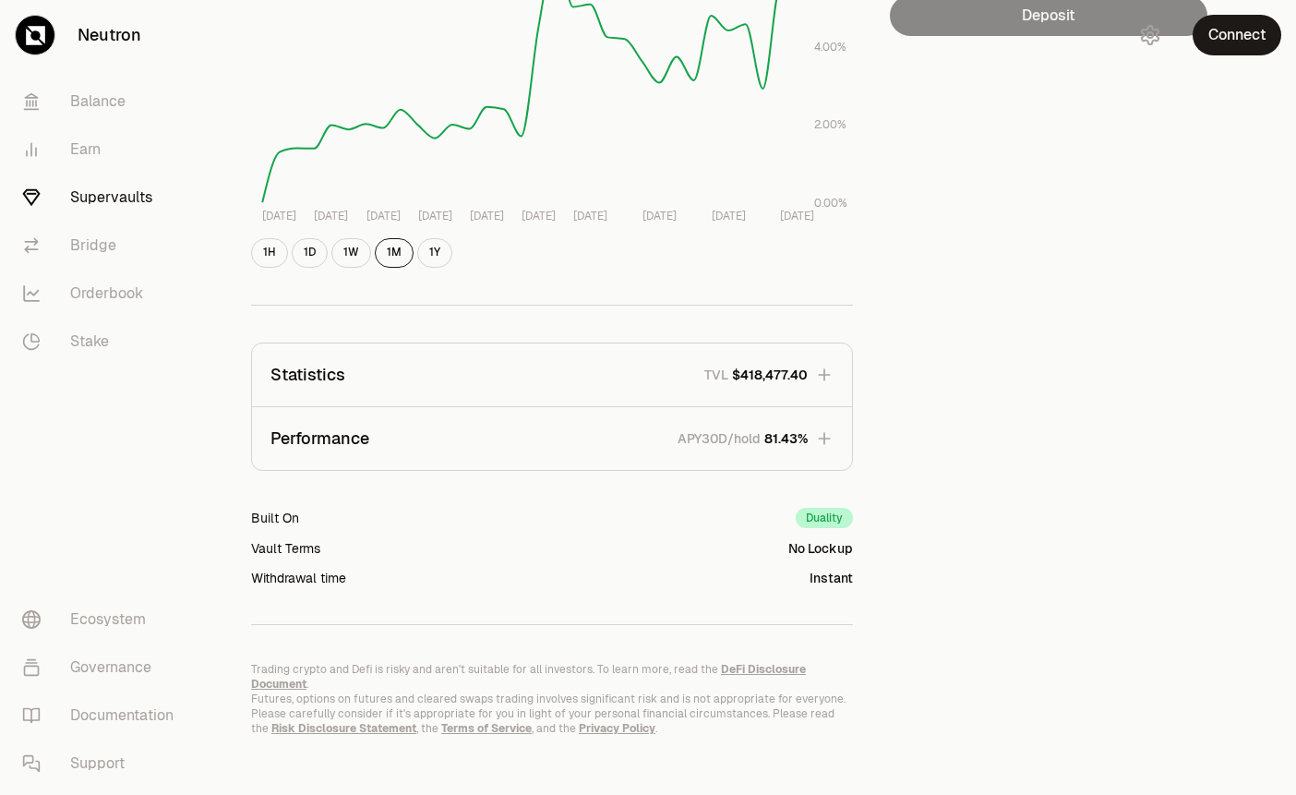
click at [828, 383] on icon "button" at bounding box center [824, 374] width 18 height 18
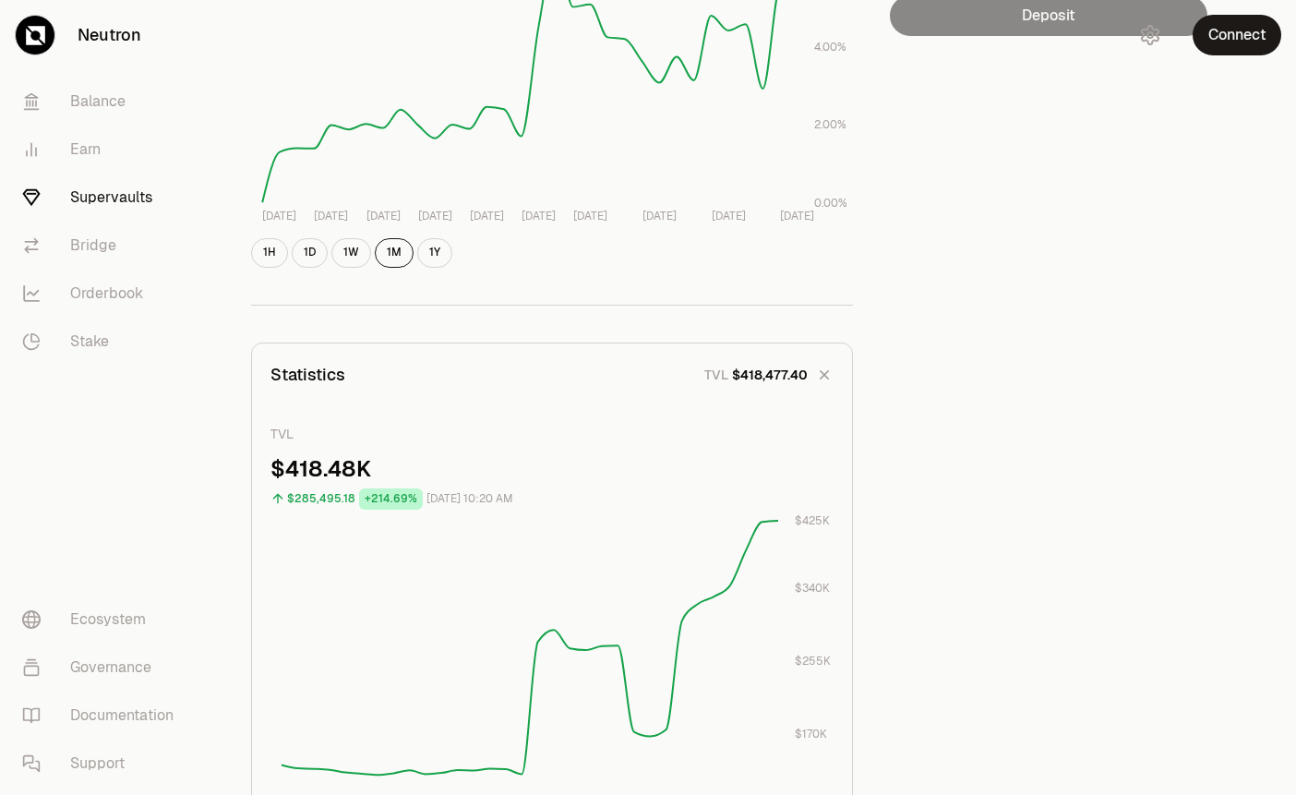
click at [828, 383] on icon "button" at bounding box center [824, 375] width 26 height 26
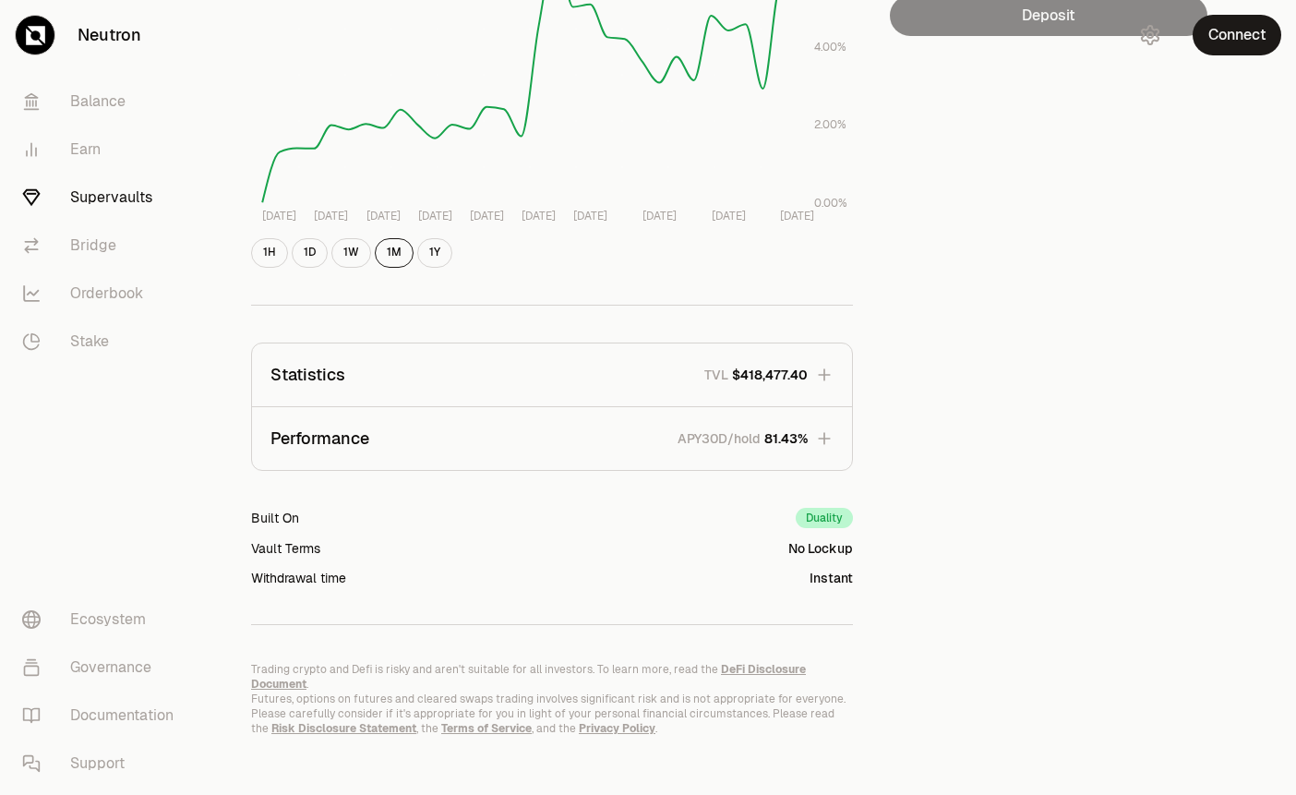
click at [822, 439] on icon "button" at bounding box center [824, 438] width 18 height 18
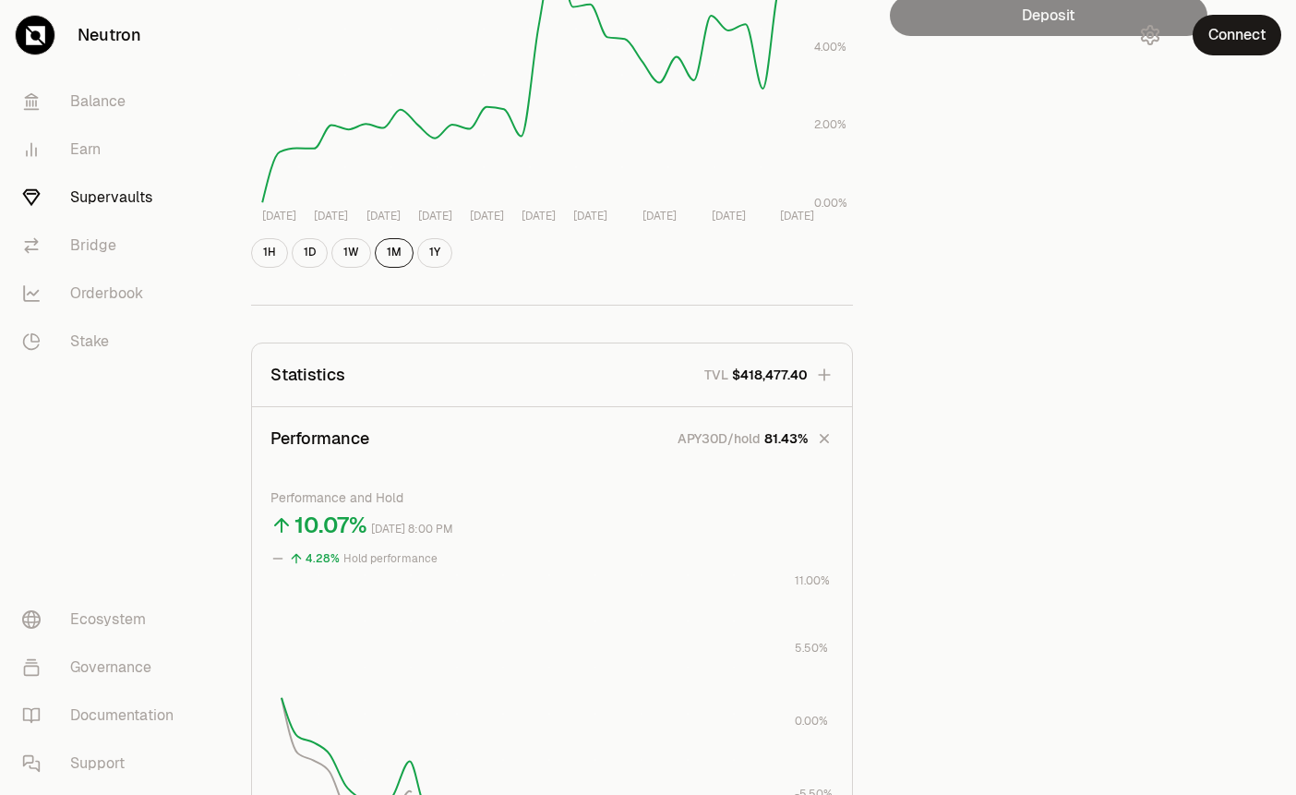
click at [822, 439] on icon "button" at bounding box center [825, 438] width 18 height 18
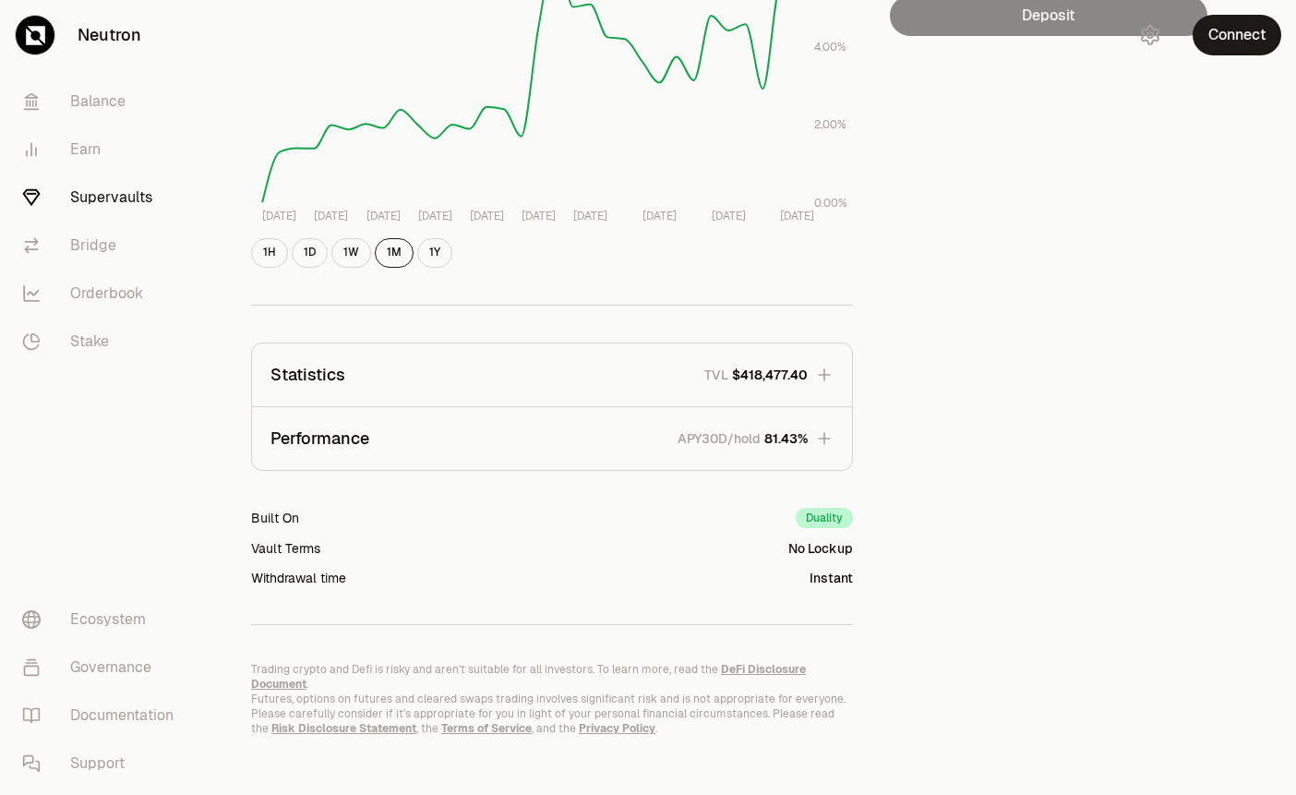
click at [823, 376] on icon "button" at bounding box center [824, 374] width 12 height 12
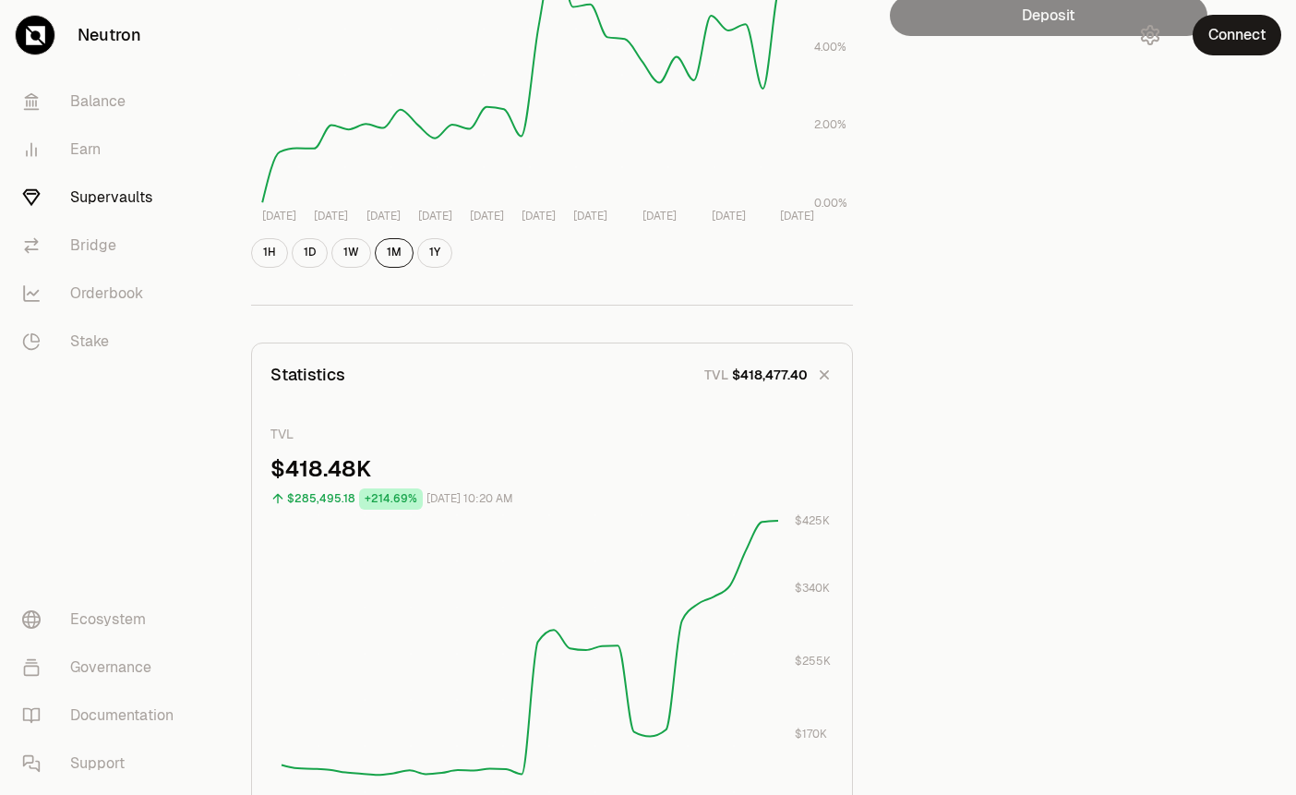
click at [823, 376] on icon "button" at bounding box center [825, 374] width 18 height 18
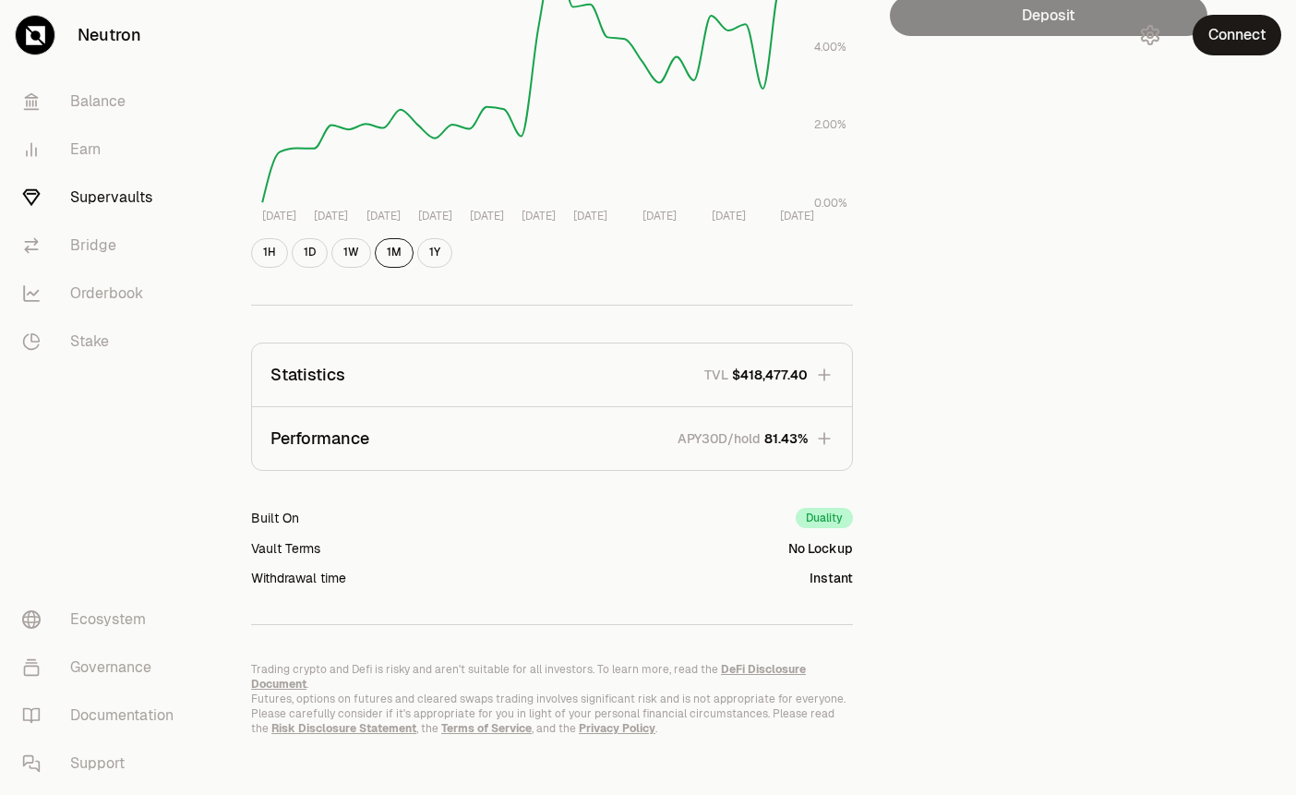
click at [827, 436] on icon "button" at bounding box center [824, 438] width 18 height 18
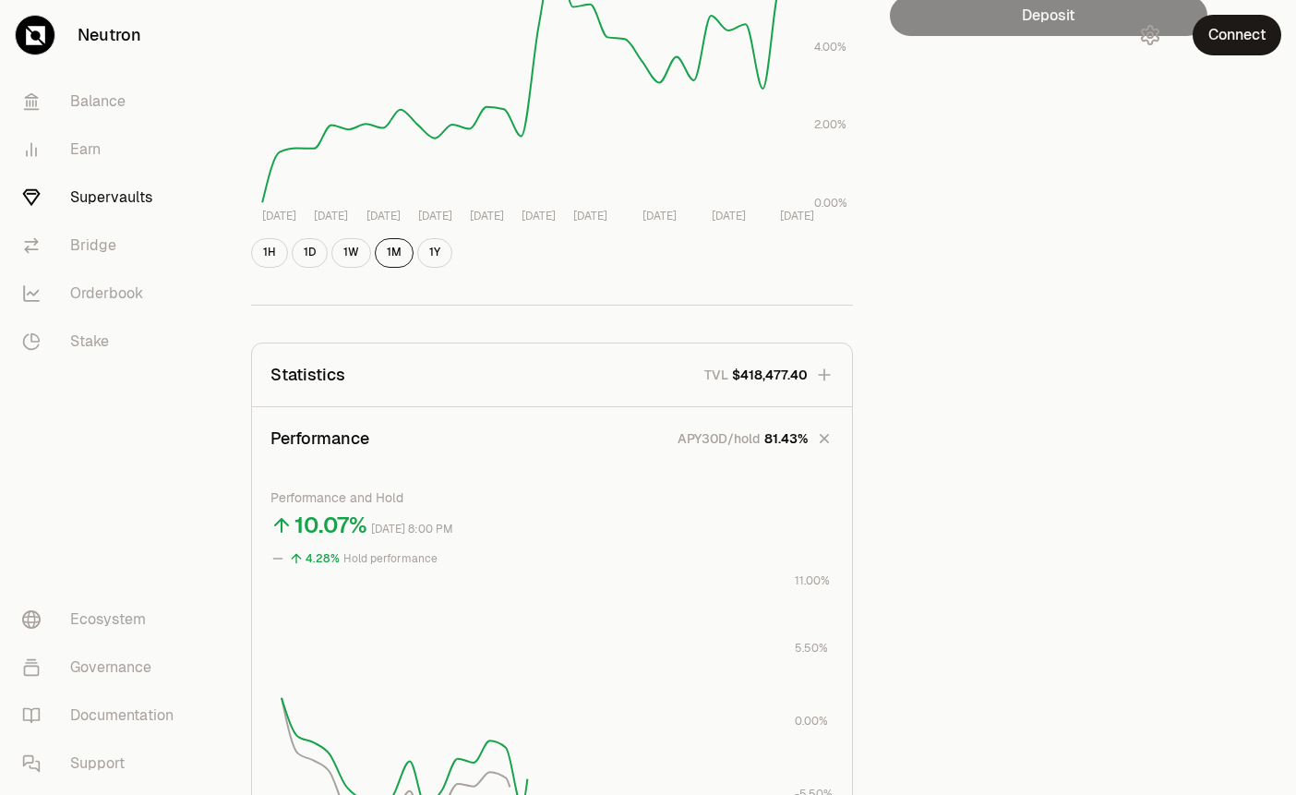
click at [827, 436] on icon "button" at bounding box center [824, 438] width 26 height 26
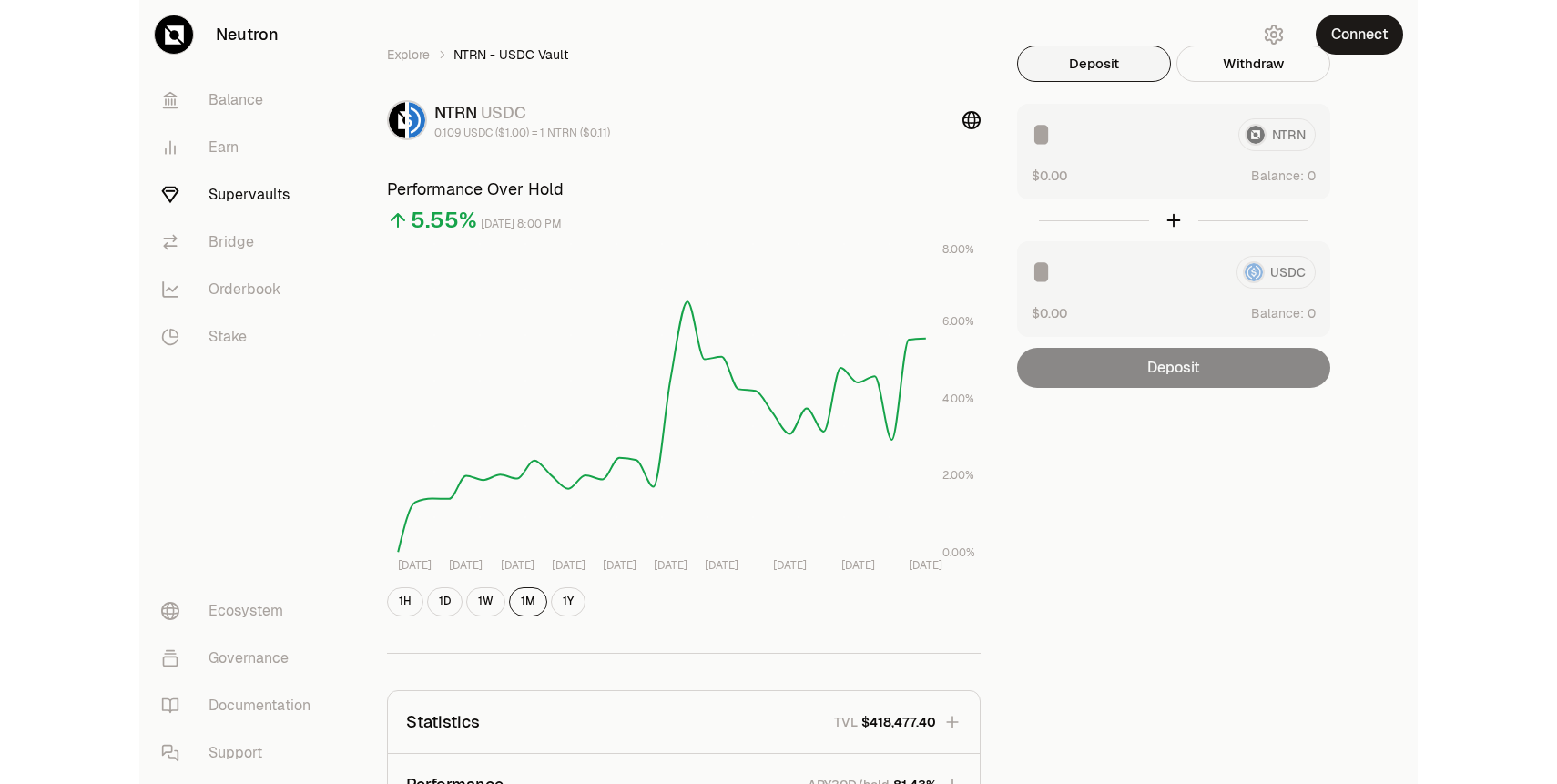
scroll to position [0, 0]
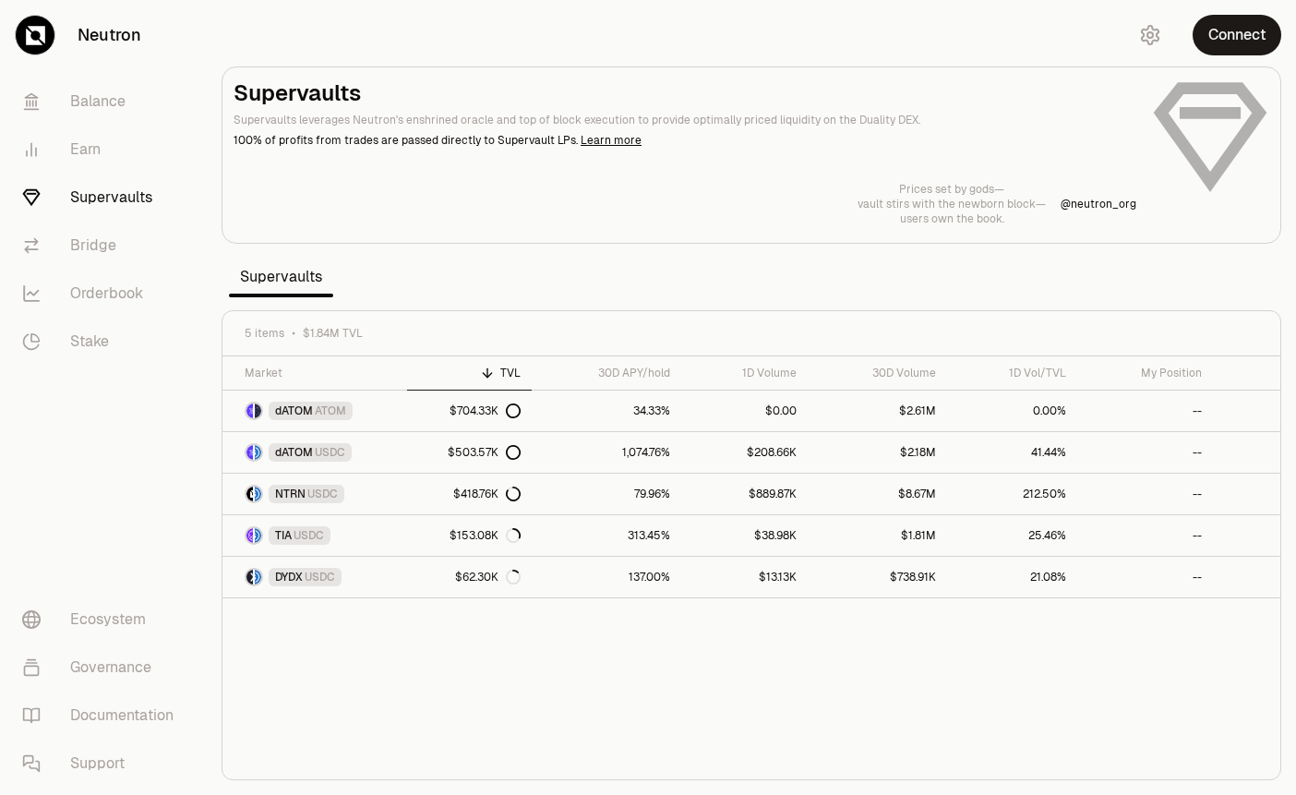
click at [1292, 97] on section "Supervaults Supervaults leverages Neutron's enshrined oracle and top of block e…" at bounding box center [751, 397] width 1089 height 795
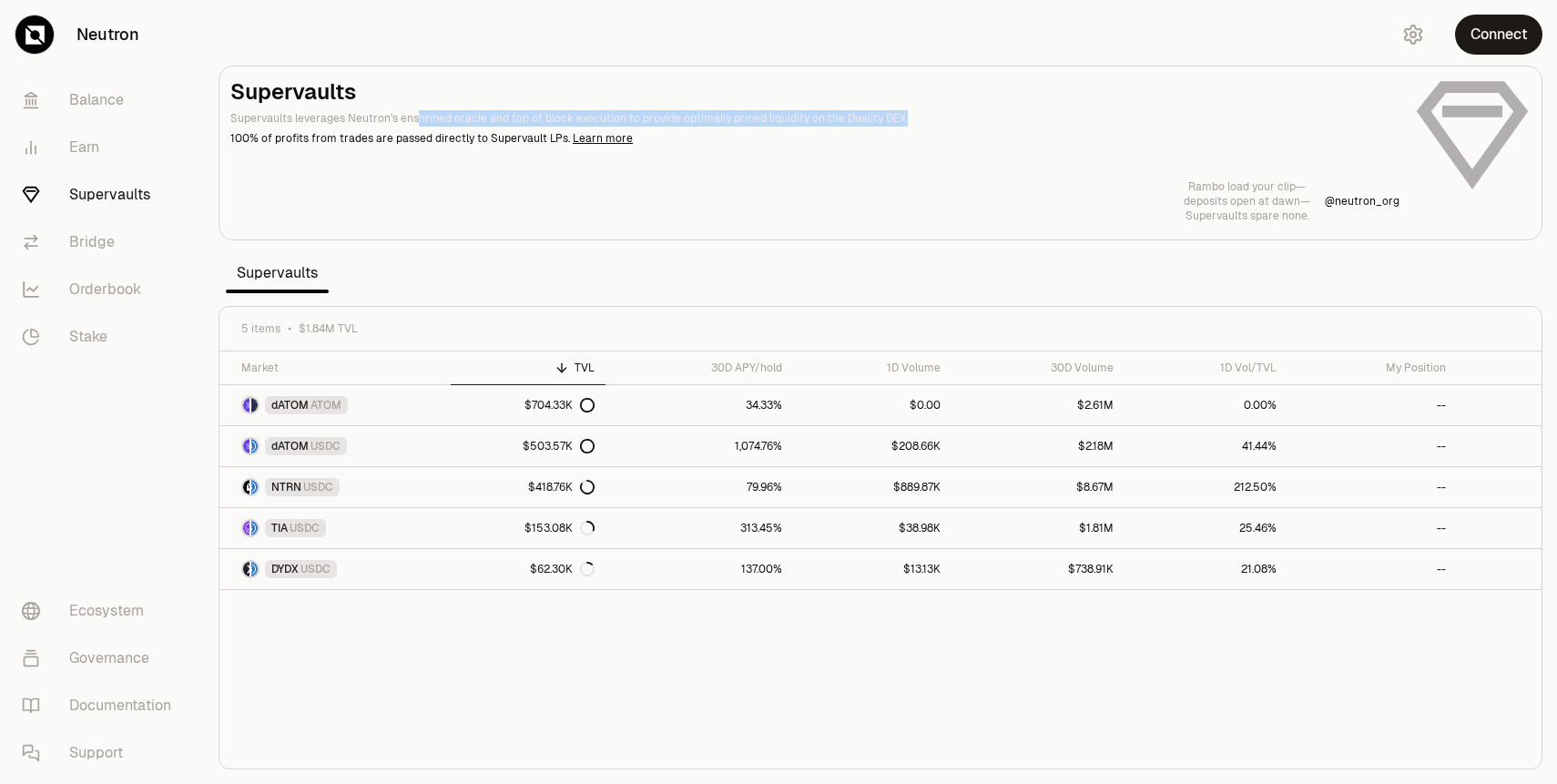
drag, startPoint x: 890, startPoint y: 124, endPoint x: 412, endPoint y: 124, distance: 478.0
click at [409, 124] on p "Supervaults leverages Neutron's enshrined oracle and top of block execution to …" at bounding box center [815, 118] width 1169 height 17
click at [535, 195] on div "Rambo load your clip— deposits open at [PERSON_NAME]— Supervaults spare none. @…" at bounding box center [881, 201] width 1300 height 43
drag, startPoint x: 473, startPoint y: 115, endPoint x: 648, endPoint y: 115, distance: 175.0
click at [648, 115] on p "Supervaults leverages Neutron's enshrined oracle and top of block execution to …" at bounding box center [815, 118] width 1169 height 17
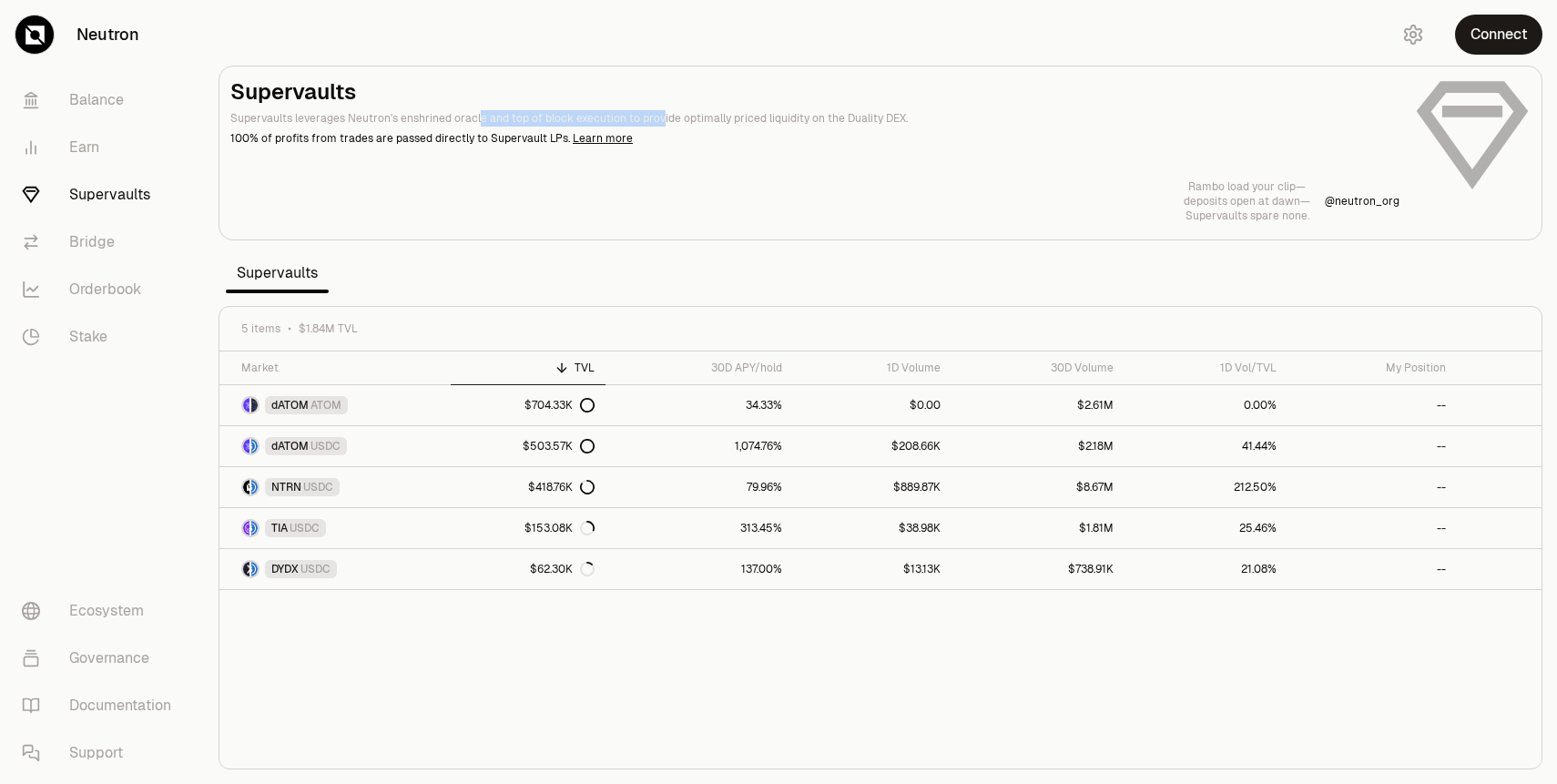
click at [648, 115] on p "Supervaults leverages Neutron's enshrined oracle and top of block execution to …" at bounding box center [815, 118] width 1169 height 17
click at [85, 148] on link "Earn" at bounding box center [102, 148] width 189 height 47
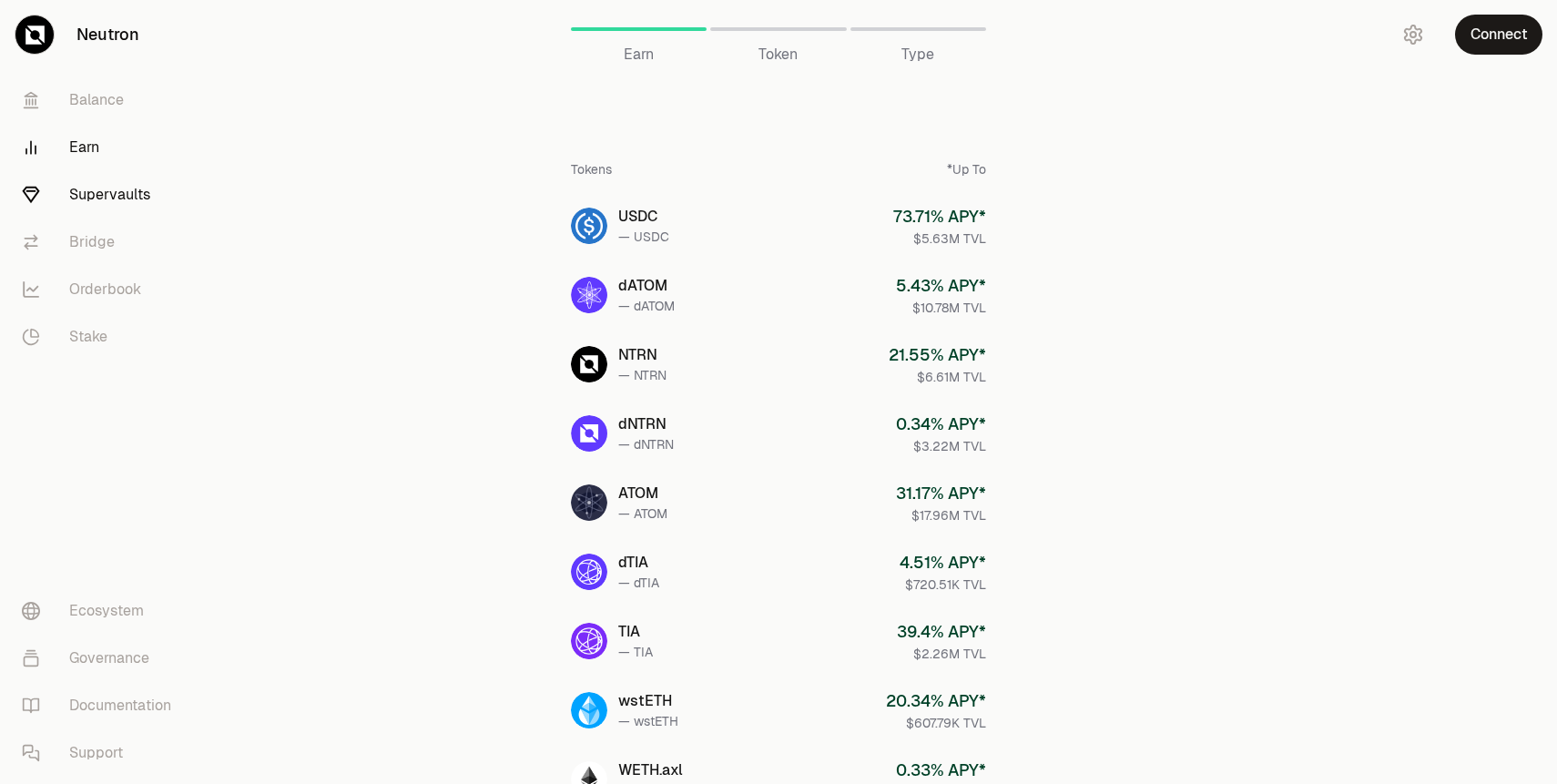
click at [111, 196] on link "Supervaults" at bounding box center [102, 195] width 189 height 47
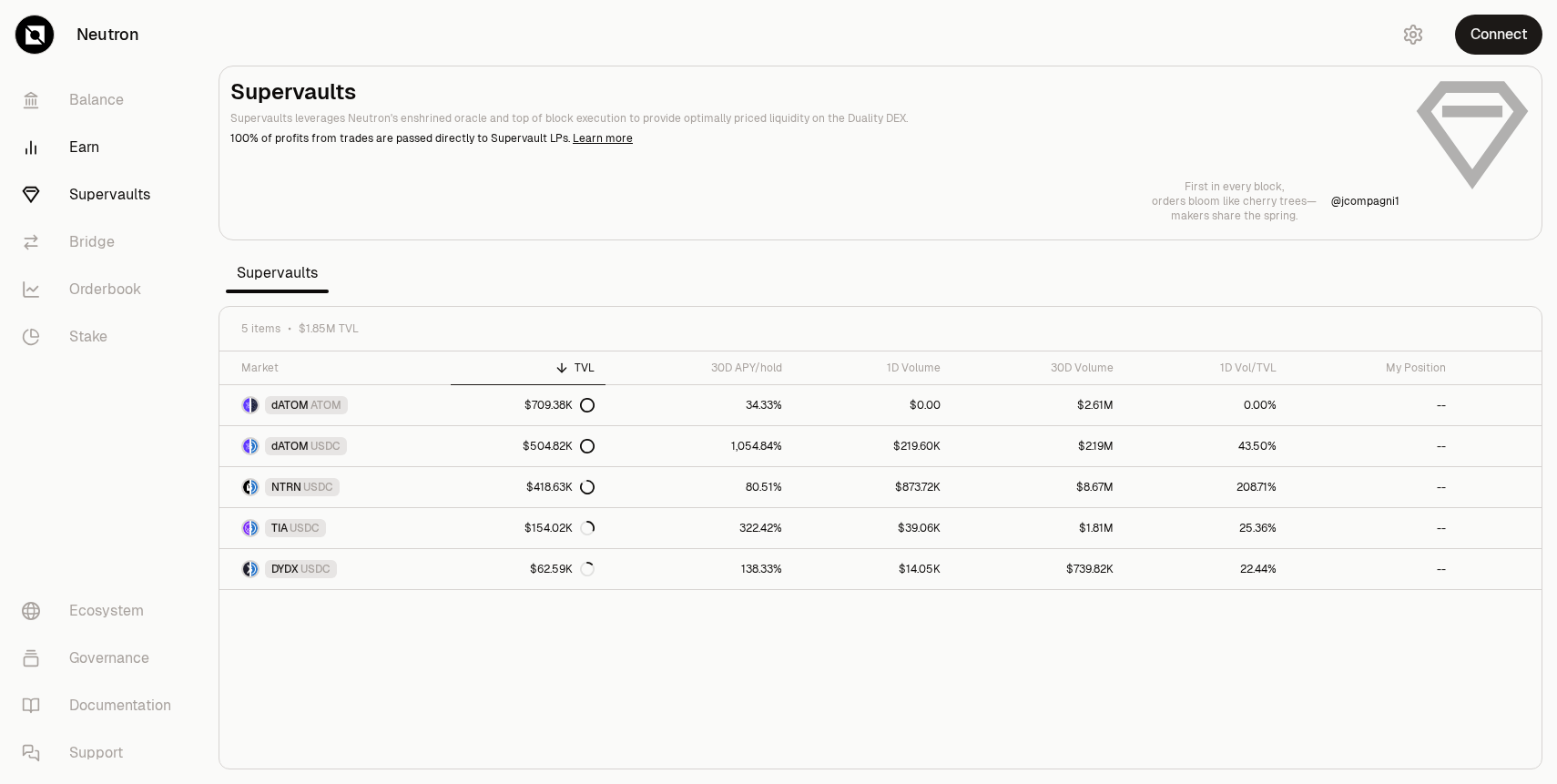
click at [94, 159] on link "Earn" at bounding box center [102, 148] width 189 height 47
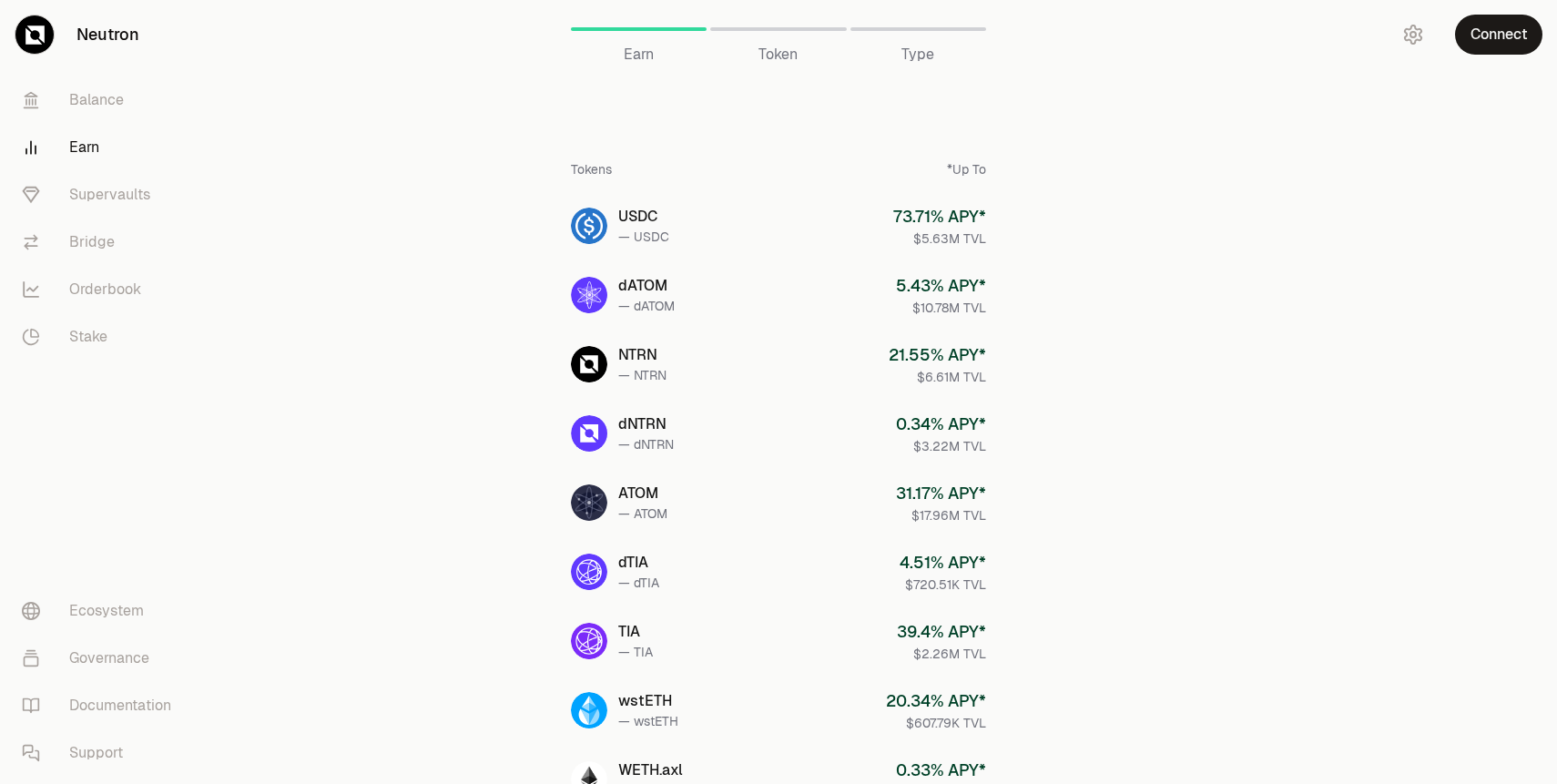
scroll to position [40, 0]
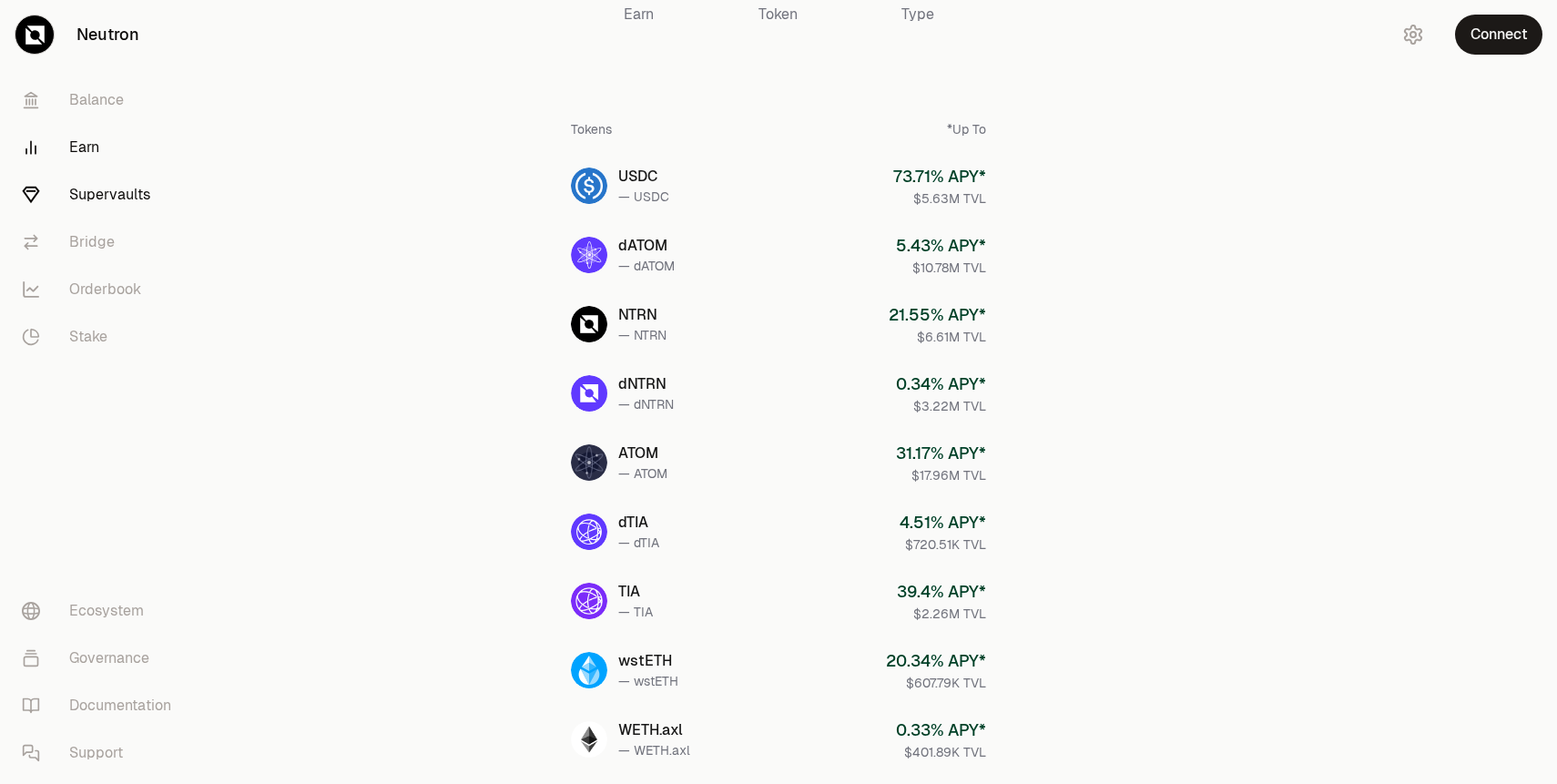
click at [84, 198] on link "Supervaults" at bounding box center [102, 195] width 189 height 47
